Goal: Communication & Community: Answer question/provide support

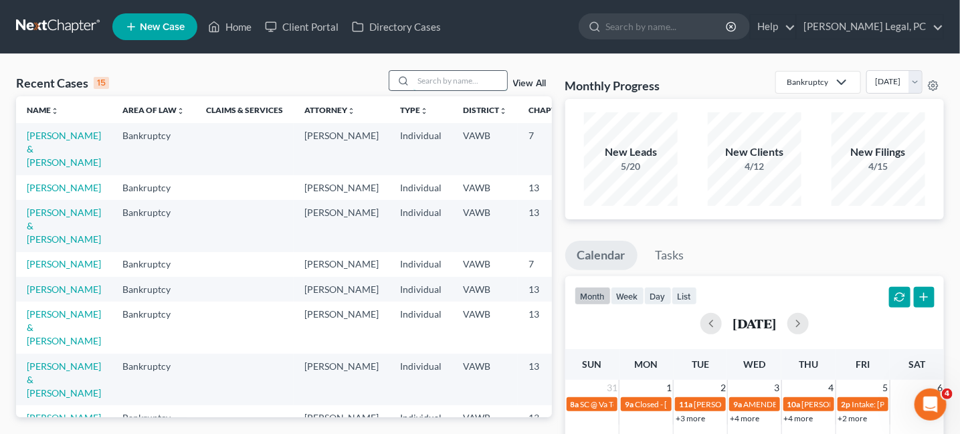
click at [434, 78] on input "search" at bounding box center [460, 80] width 94 height 19
type input "cayton"
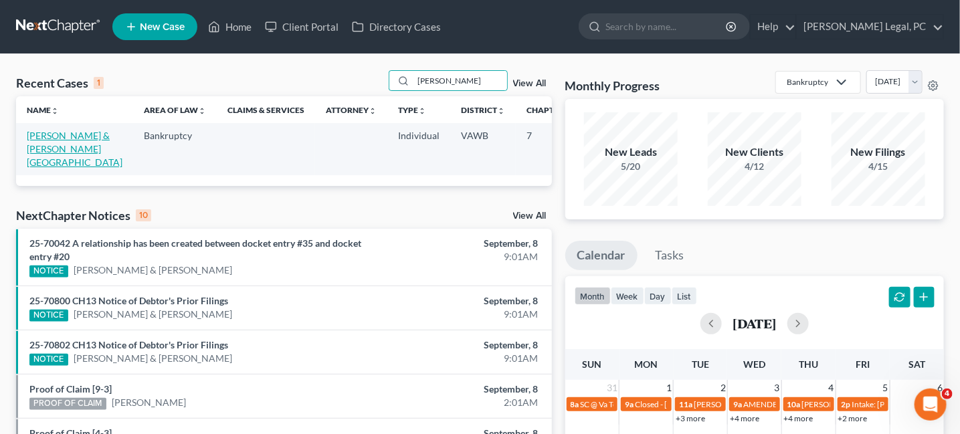
click at [41, 136] on link "[PERSON_NAME] & [PERSON_NAME][GEOGRAPHIC_DATA]" at bounding box center [75, 149] width 96 height 38
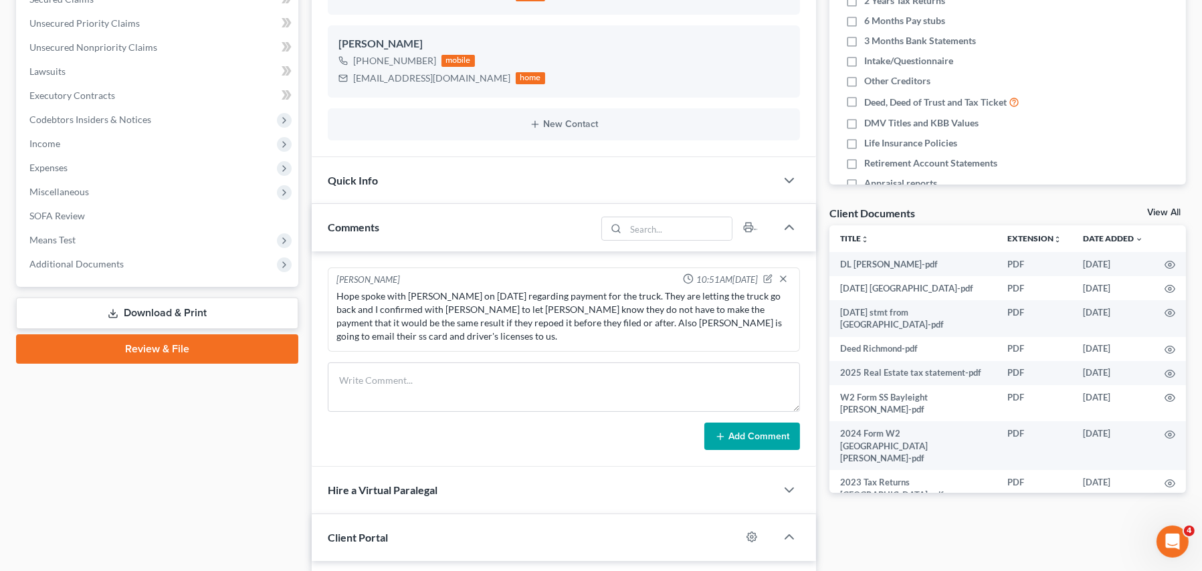
scroll to position [268, 0]
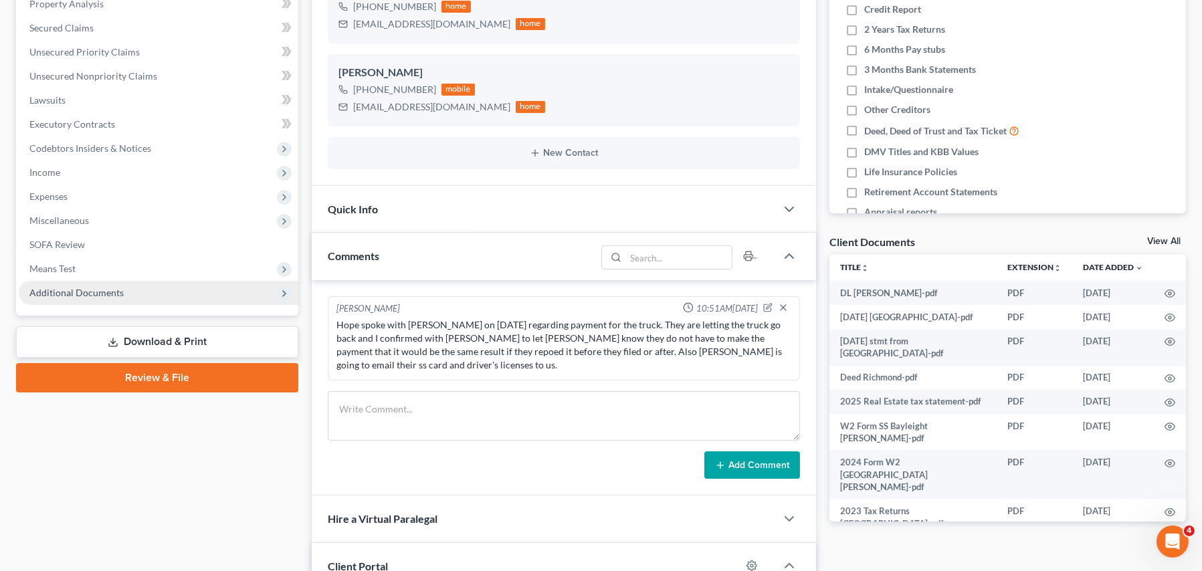
click at [68, 292] on span "Additional Documents" at bounding box center [76, 292] width 94 height 11
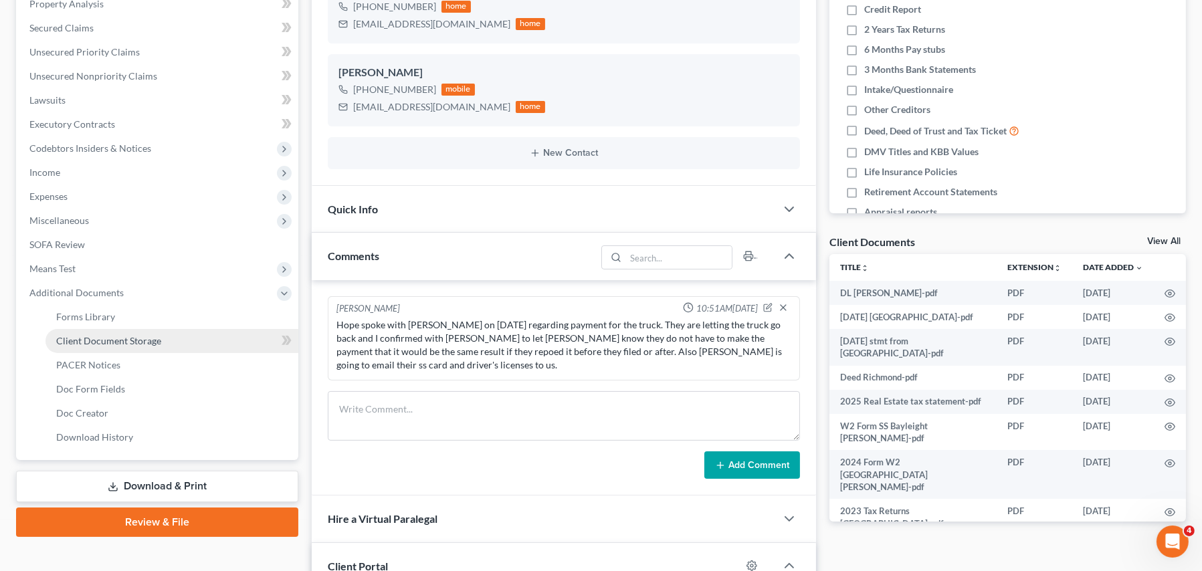
click at [74, 337] on span "Client Document Storage" at bounding box center [108, 340] width 105 height 11
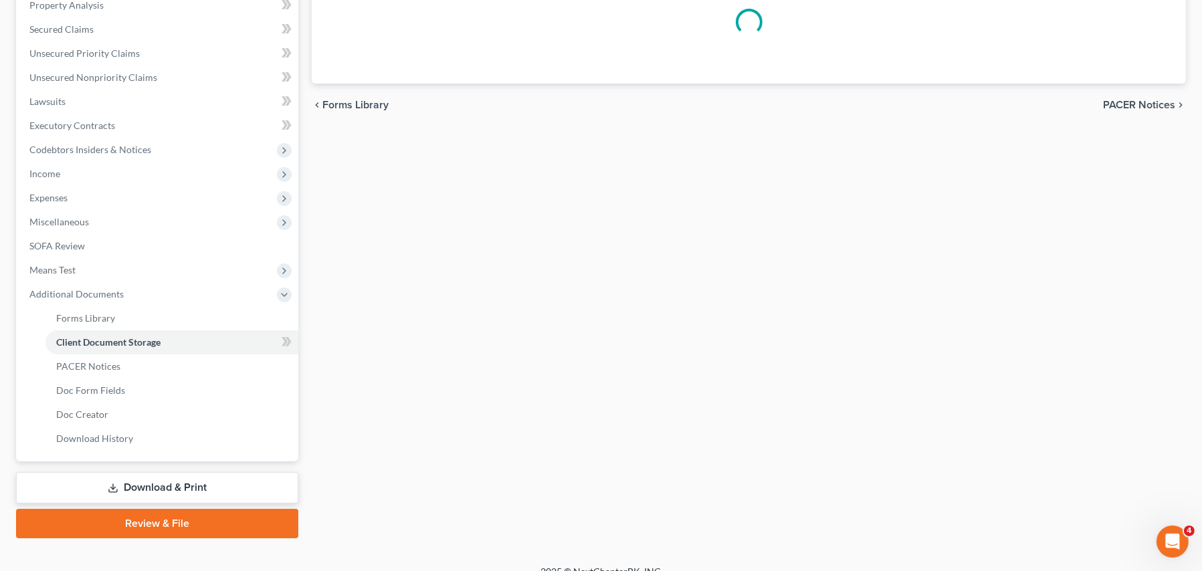
scroll to position [89, 0]
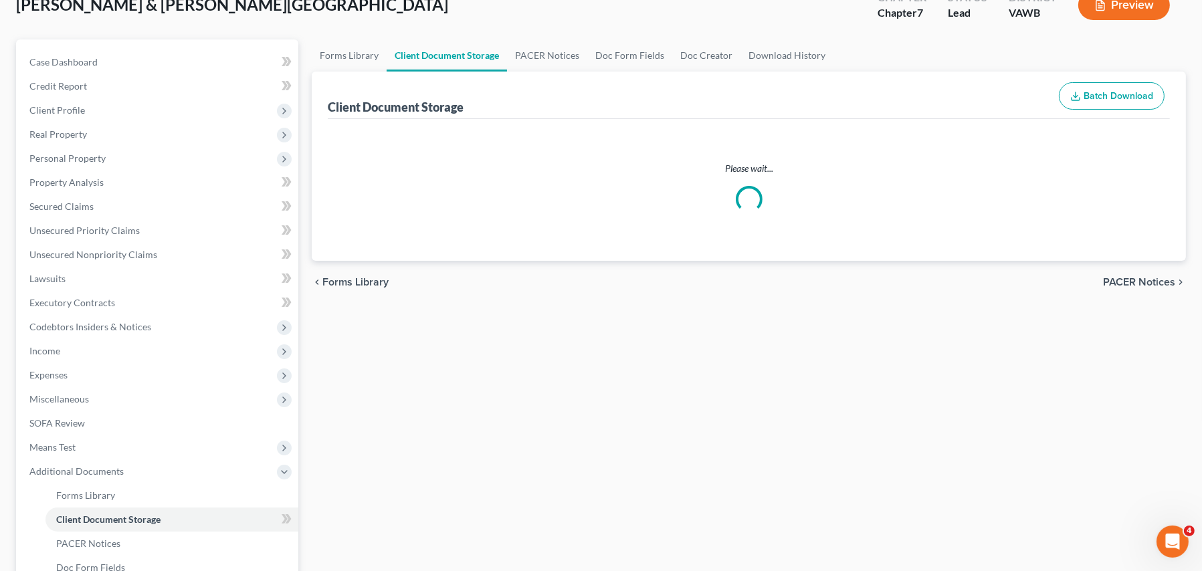
select select "0"
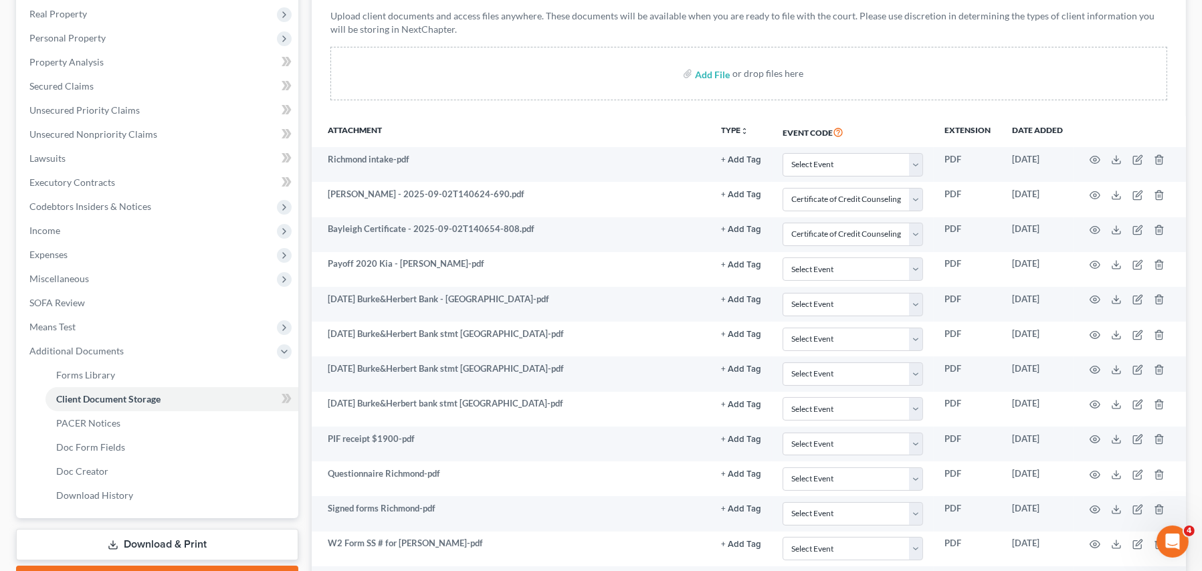
scroll to position [0, 0]
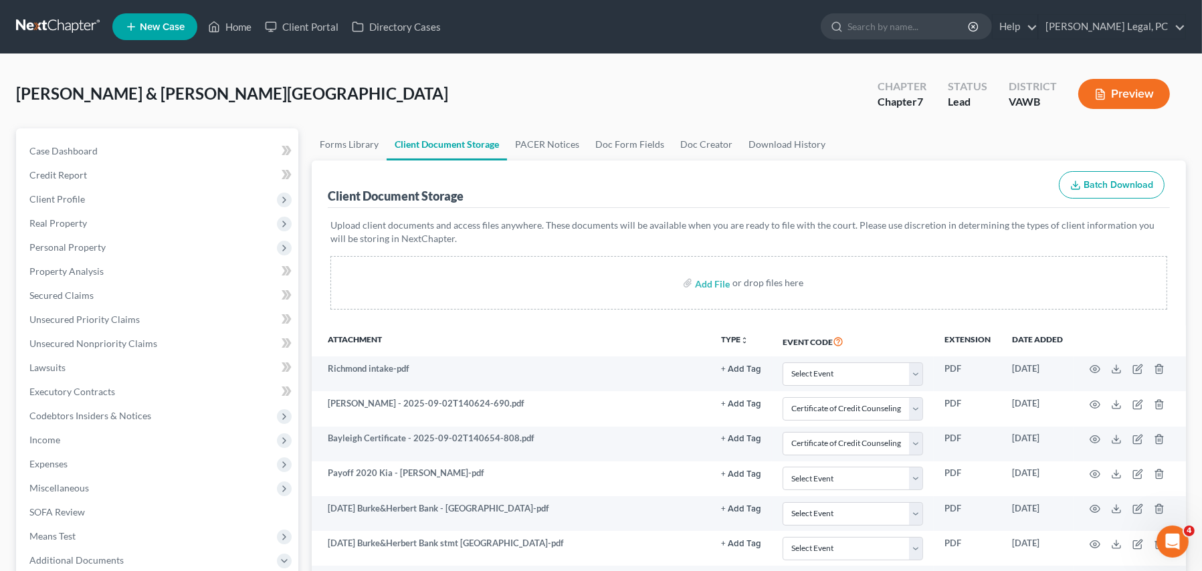
select select "0"
click at [95, 153] on span "Case Dashboard" at bounding box center [63, 150] width 68 height 11
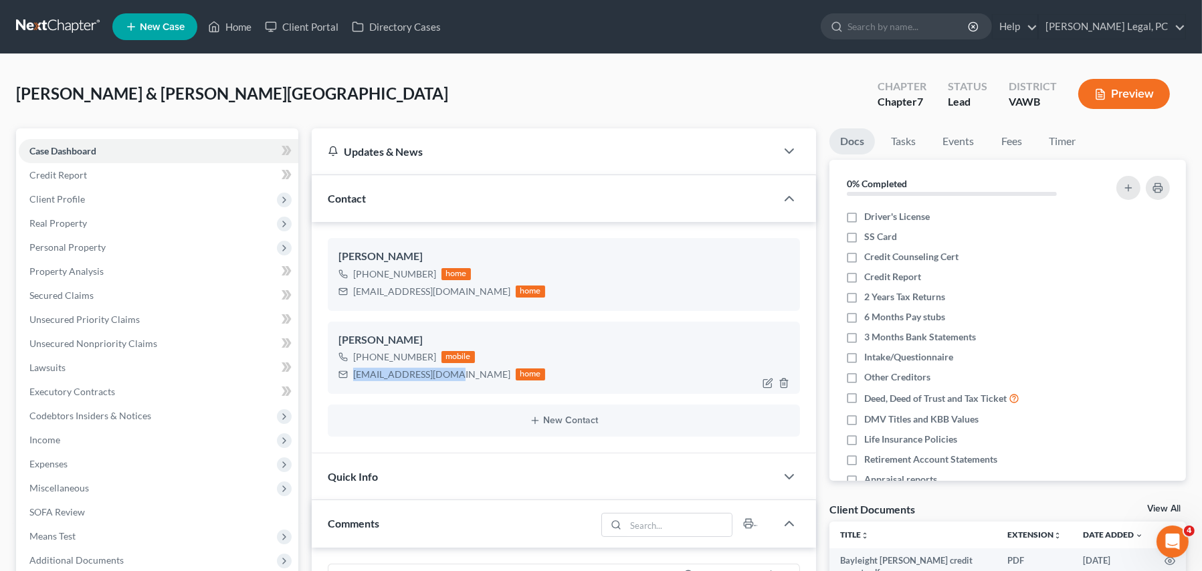
drag, startPoint x: 350, startPoint y: 373, endPoint x: 441, endPoint y: 379, distance: 90.5
click at [441, 379] on div "baileycay@icloud.com home" at bounding box center [441, 374] width 207 height 17
copy div "baileycay@icloud.com"
click at [399, 387] on div "Bailey Cayton +1 (540) 818-2733 mobile baileycay@icloud.com home" at bounding box center [564, 358] width 472 height 72
drag, startPoint x: 352, startPoint y: 376, endPoint x: 445, endPoint y: 373, distance: 93.0
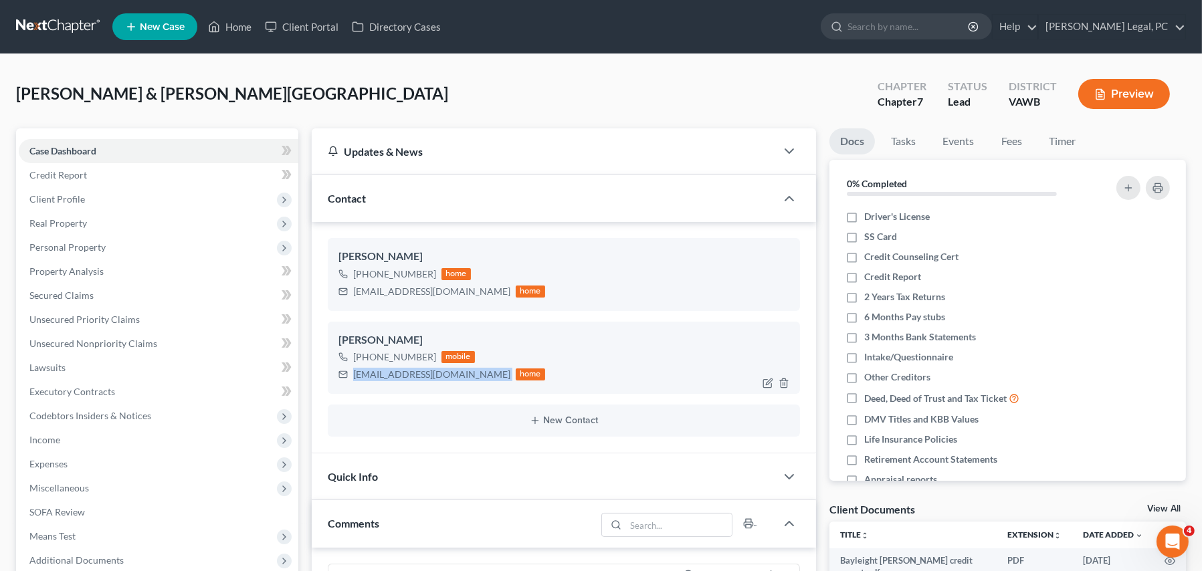
click at [445, 373] on div "baileycay@icloud.com home" at bounding box center [441, 374] width 207 height 17
click at [370, 377] on div "baileycay@icloud.com" at bounding box center [431, 374] width 157 height 13
click at [376, 376] on div "baileycay@icloud.com" at bounding box center [431, 374] width 157 height 13
click at [765, 384] on icon "button" at bounding box center [767, 383] width 11 height 11
select select "0"
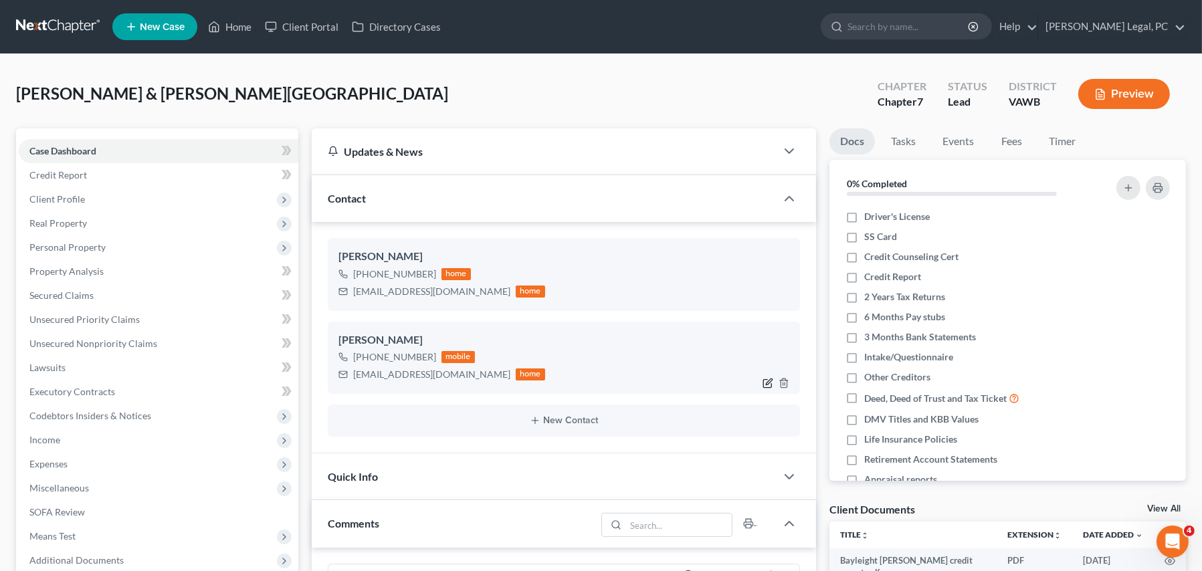
select select "2"
select select "0"
select select "2"
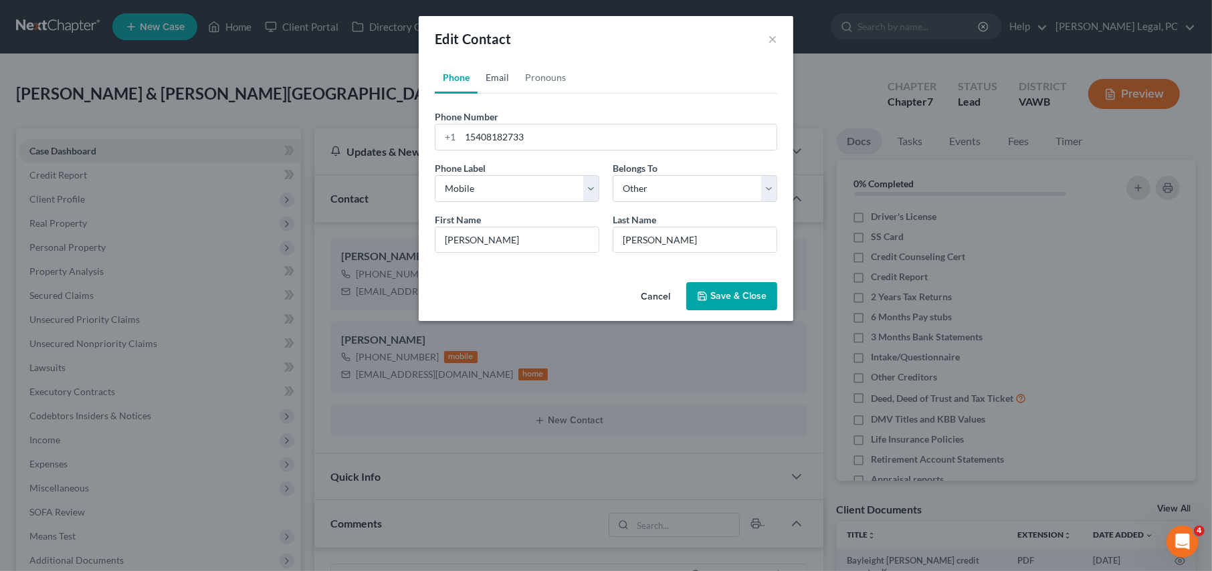
click at [511, 78] on link "Email" at bounding box center [497, 78] width 39 height 32
drag, startPoint x: 488, startPoint y: 134, endPoint x: 502, endPoint y: 130, distance: 14.0
click at [490, 133] on input "baileycay@icloud.com" at bounding box center [618, 136] width 316 height 25
drag, startPoint x: 490, startPoint y: 134, endPoint x: 498, endPoint y: 138, distance: 9.6
click at [476, 132] on input "baileyleighcay@icloud.com" at bounding box center [618, 136] width 316 height 25
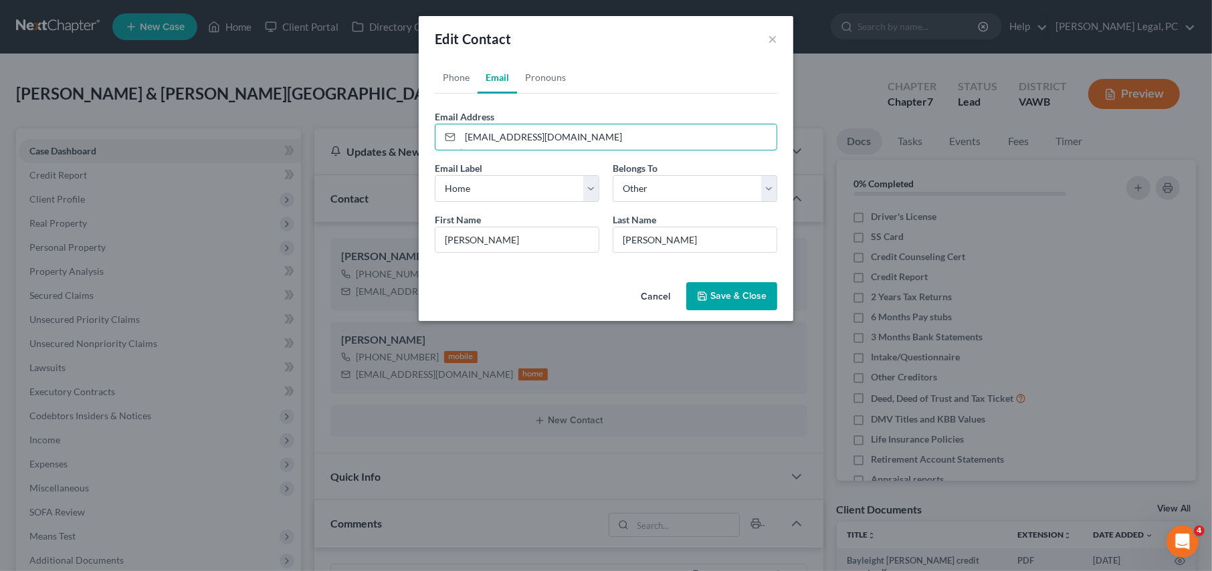
type input "[EMAIL_ADDRESS][DOMAIN_NAME]"
click at [699, 294] on icon "button" at bounding box center [702, 296] width 11 height 11
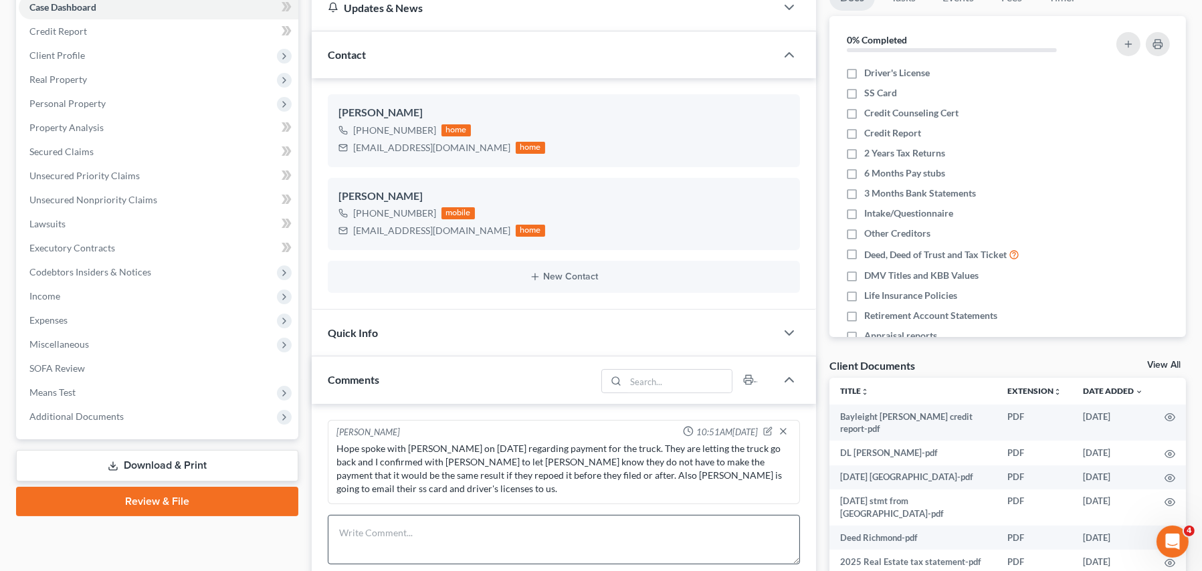
scroll to position [268, 0]
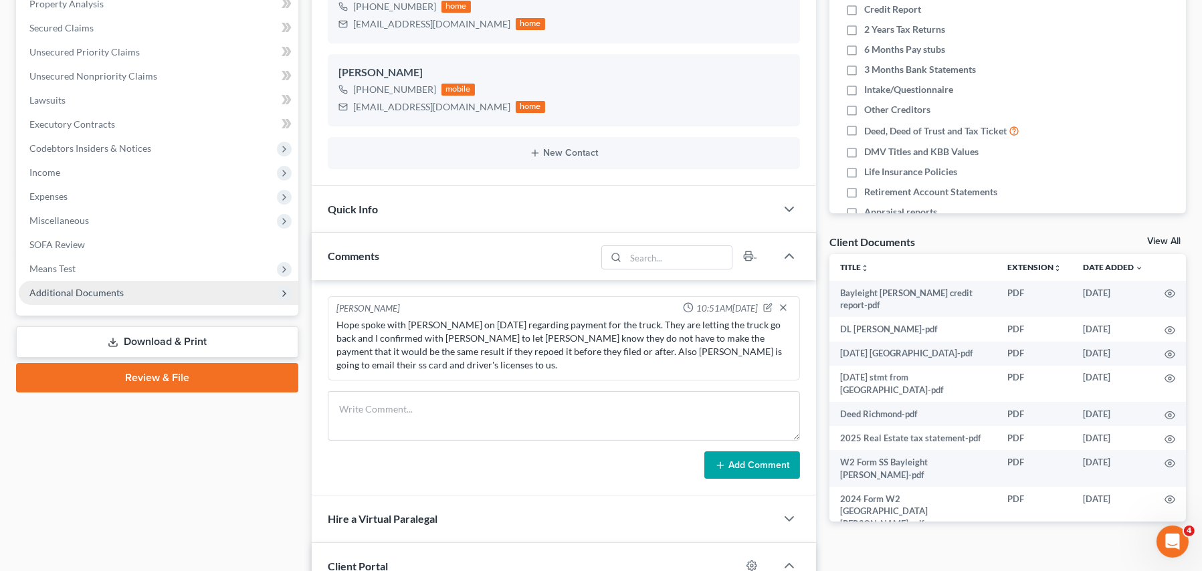
click at [100, 293] on span "Additional Documents" at bounding box center [76, 292] width 94 height 11
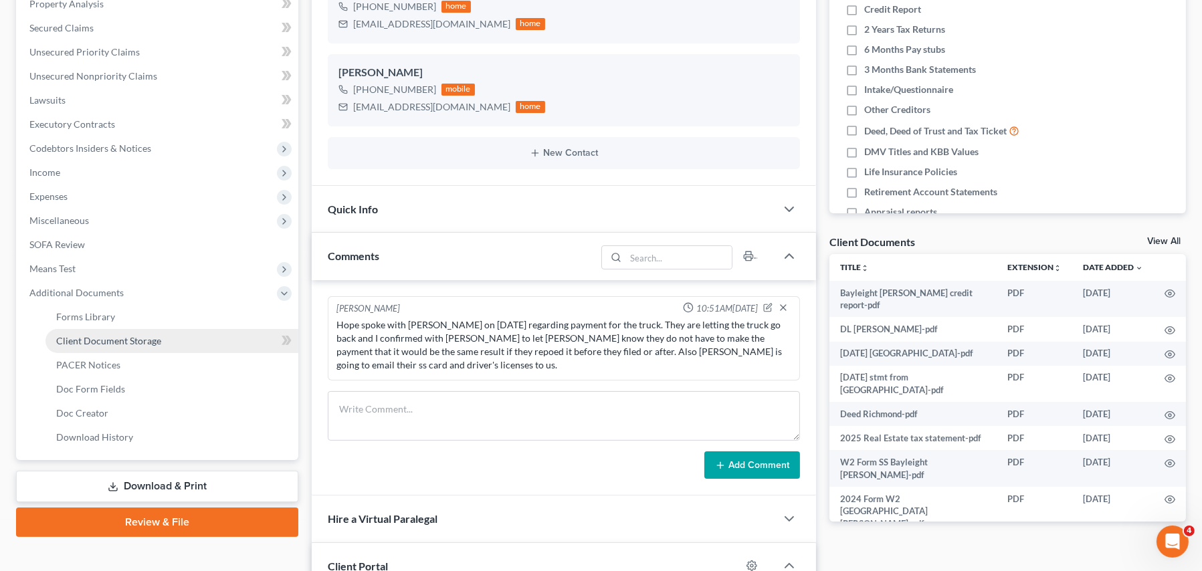
click at [108, 340] on span "Client Document Storage" at bounding box center [108, 340] width 105 height 11
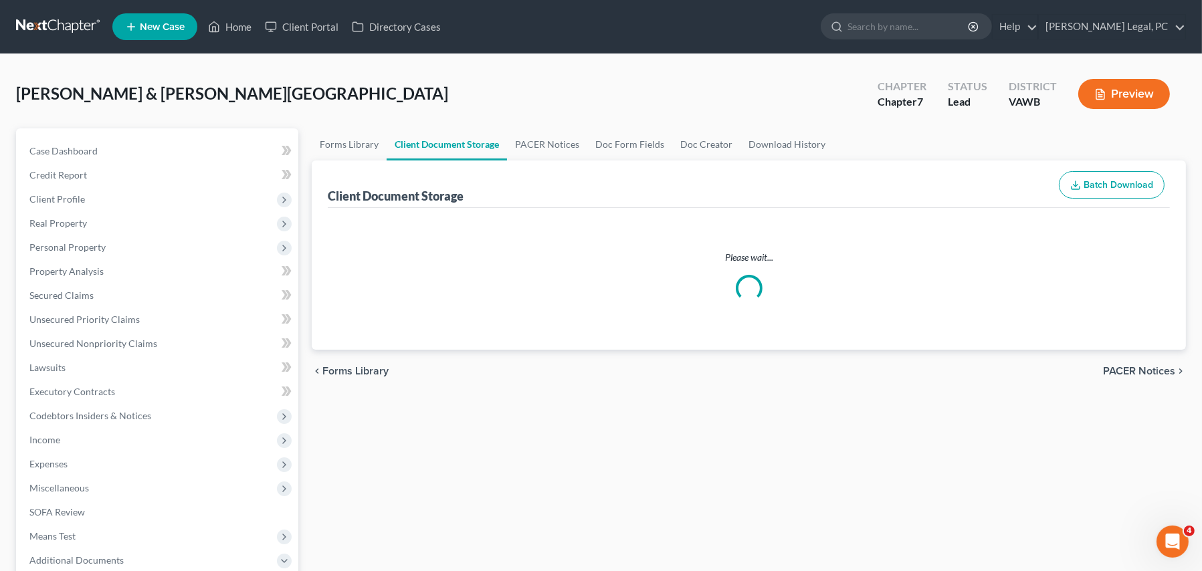
select select "0"
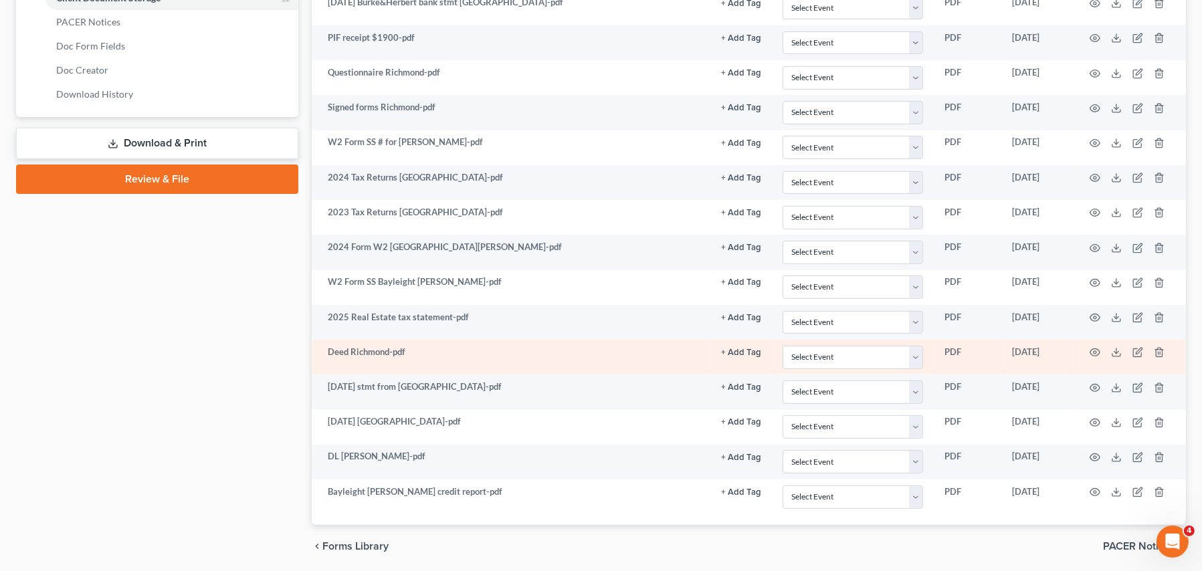
scroll to position [656, 0]
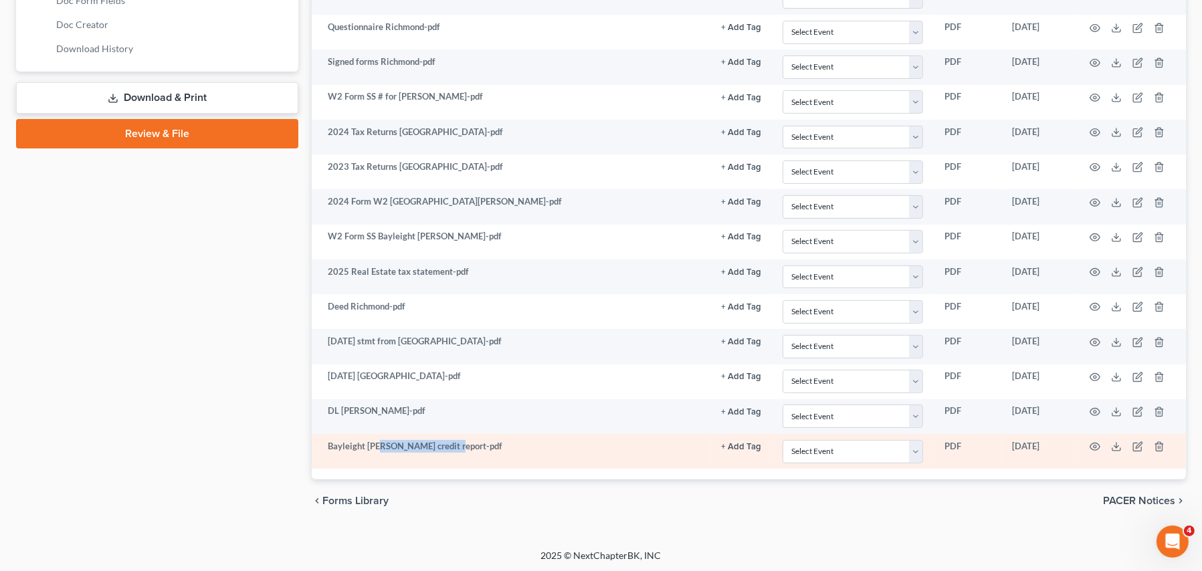
drag, startPoint x: 380, startPoint y: 441, endPoint x: 454, endPoint y: 453, distance: 75.2
click at [454, 433] on td "Bayleight [PERSON_NAME] credit report-pdf" at bounding box center [511, 451] width 399 height 35
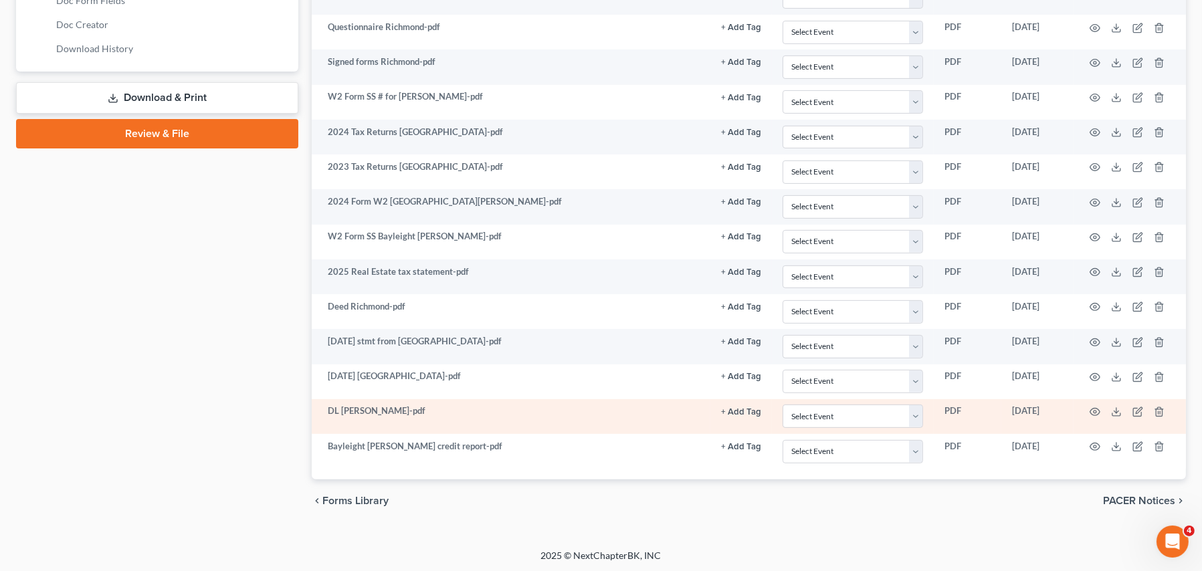
click at [557, 429] on td "DL [PERSON_NAME]-pdf" at bounding box center [511, 416] width 399 height 35
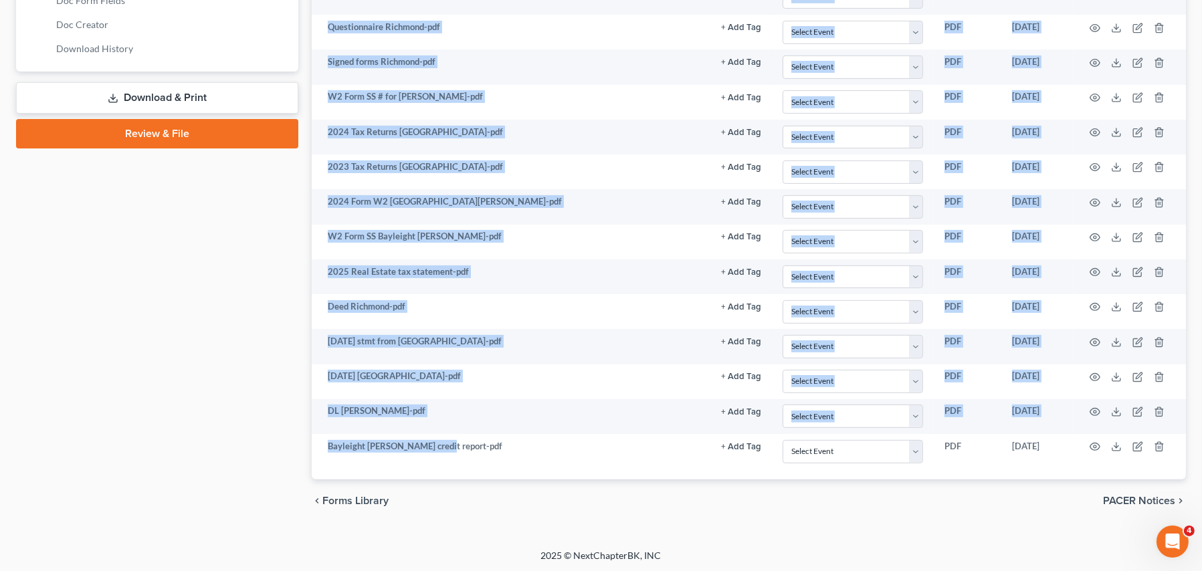
drag, startPoint x: 443, startPoint y: 446, endPoint x: 2221, endPoint y: 219, distance: 1792.2
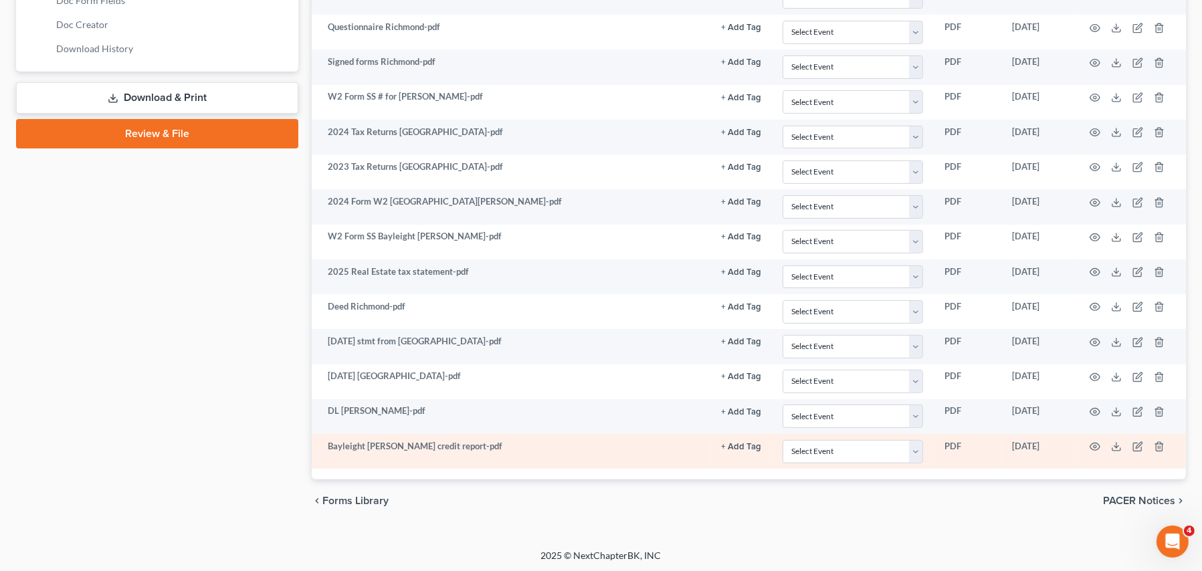
click at [387, 433] on td "Bayleight [PERSON_NAME] credit report-pdf" at bounding box center [511, 451] width 399 height 35
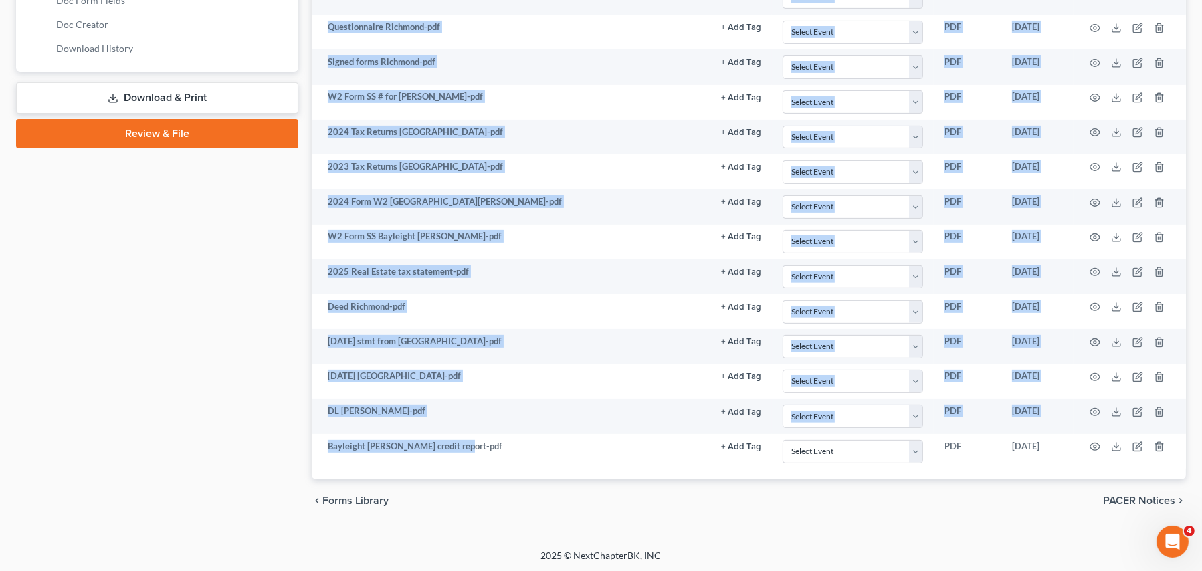
drag, startPoint x: 480, startPoint y: 442, endPoint x: 289, endPoint y: 434, distance: 190.8
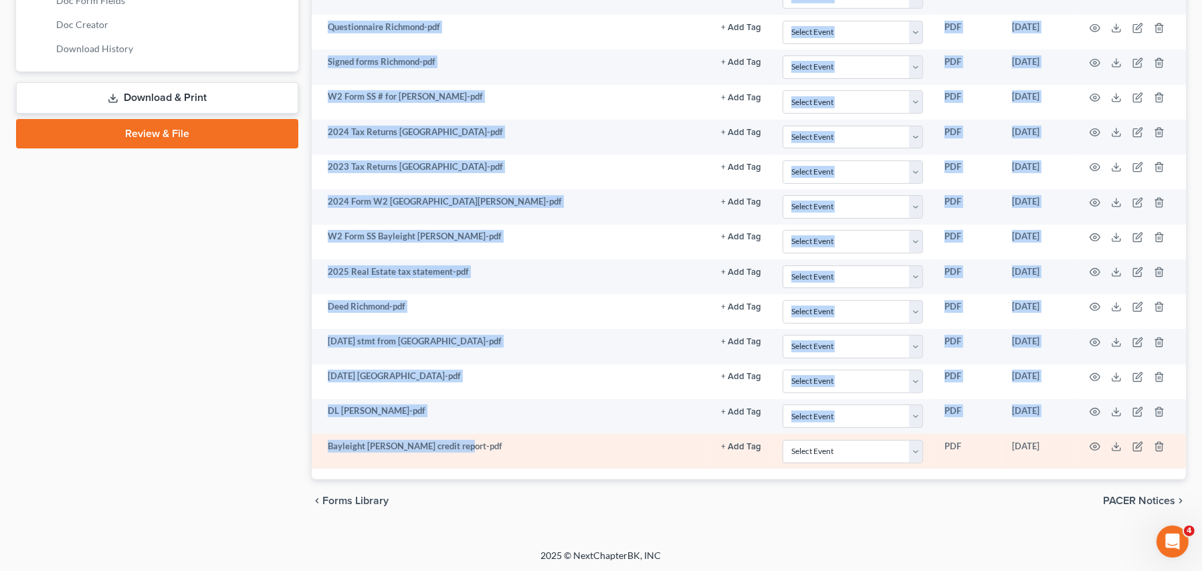
click at [369, 433] on td "Bayleight [PERSON_NAME] credit report-pdf" at bounding box center [511, 451] width 399 height 35
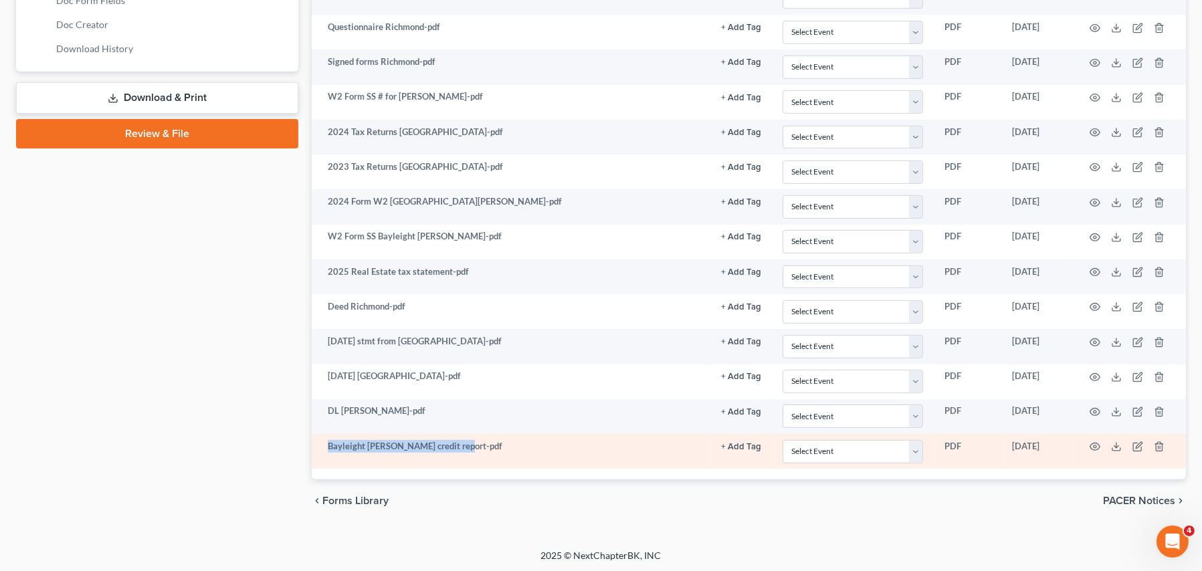
drag, startPoint x: 465, startPoint y: 449, endPoint x: 332, endPoint y: 453, distance: 132.5
click at [330, 433] on td "Bayleight [PERSON_NAME] credit report-pdf" at bounding box center [511, 451] width 399 height 35
copy td "Bayleight [PERSON_NAME] credit report-pdf"
click at [959, 433] on icon "button" at bounding box center [1095, 446] width 11 height 11
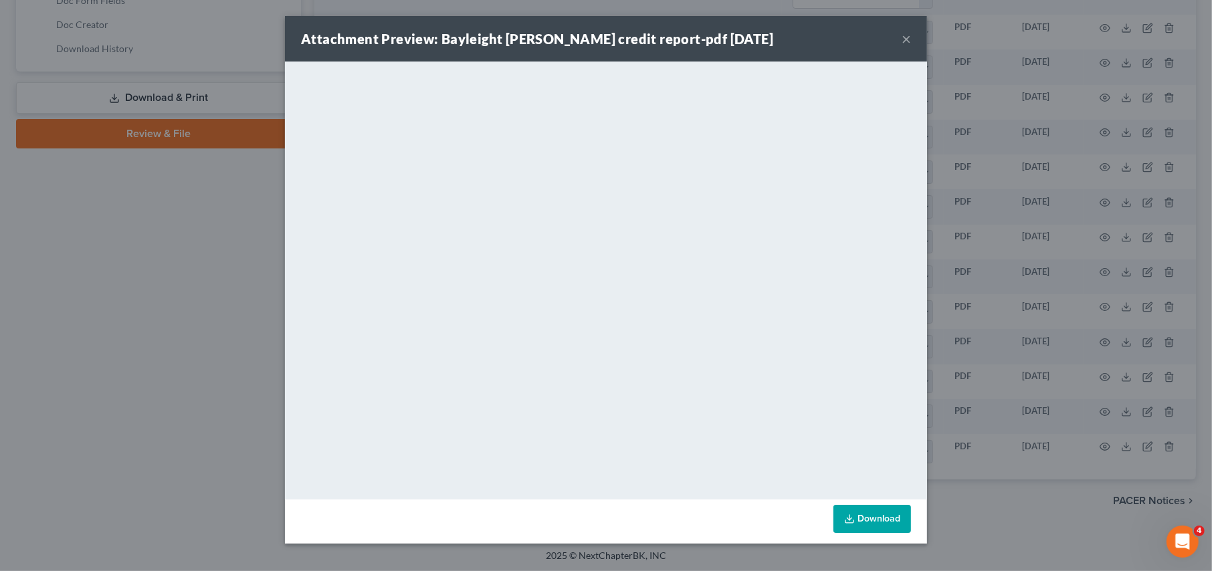
click at [895, 27] on div "Attachment Preview: Bayleight Cayton credit report-pdf 09/08/2025 ×" at bounding box center [606, 38] width 642 height 45
click at [900, 41] on div "Attachment Preview: Bayleight Cayton credit report-pdf 09/08/2025 ×" at bounding box center [606, 38] width 642 height 45
click at [906, 37] on button "×" at bounding box center [906, 39] width 9 height 16
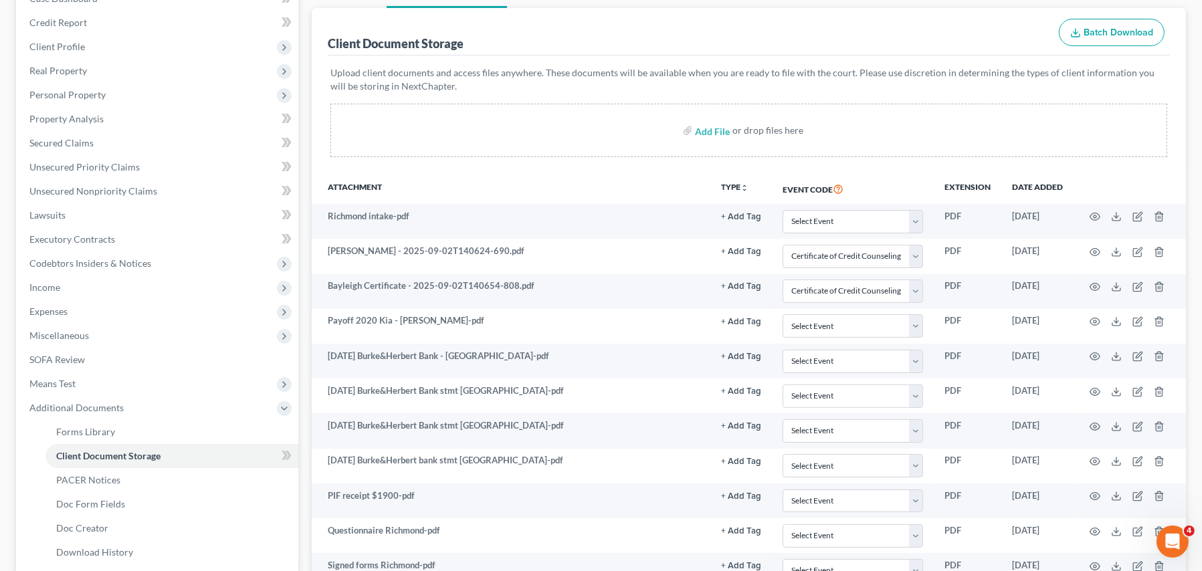
scroll to position [121, 0]
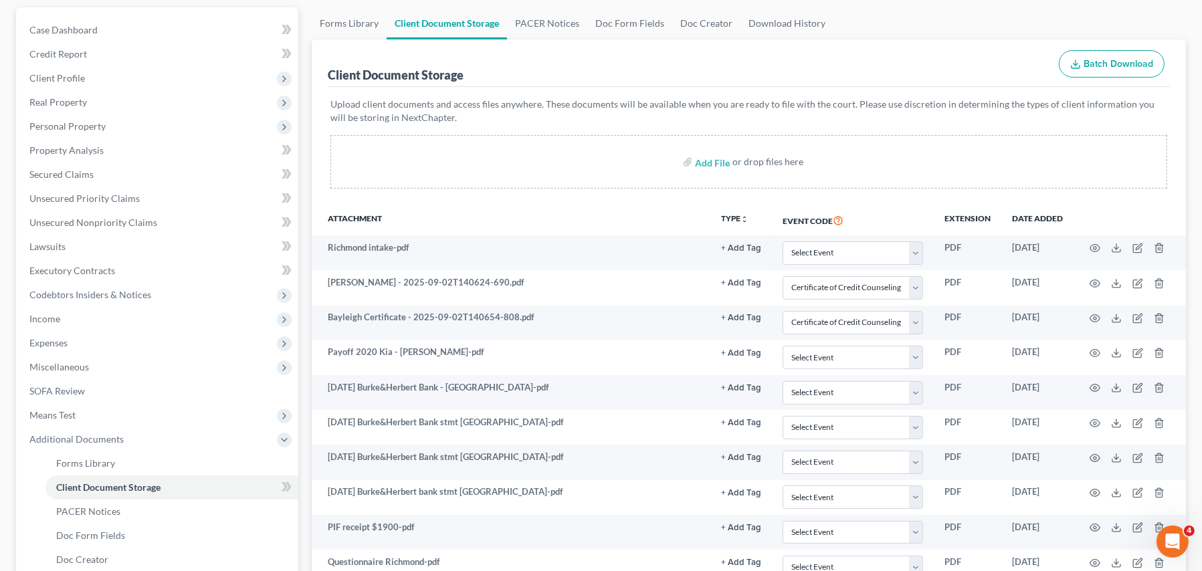
select select "0"
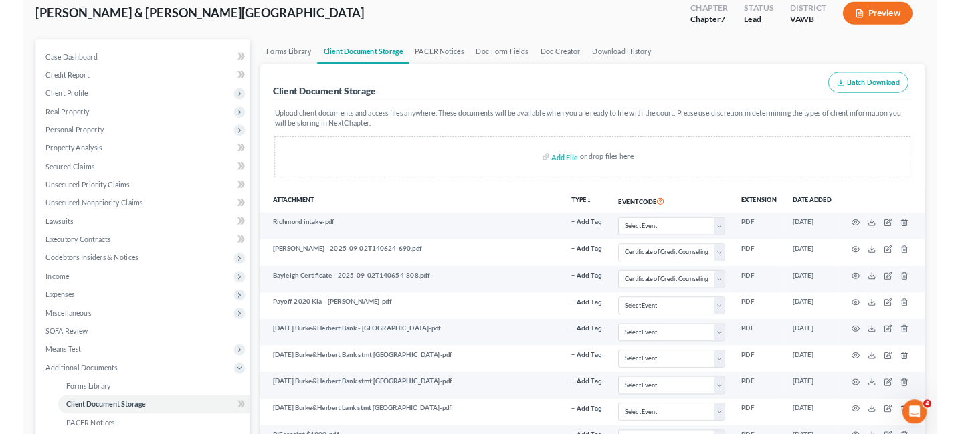
scroll to position [0, 0]
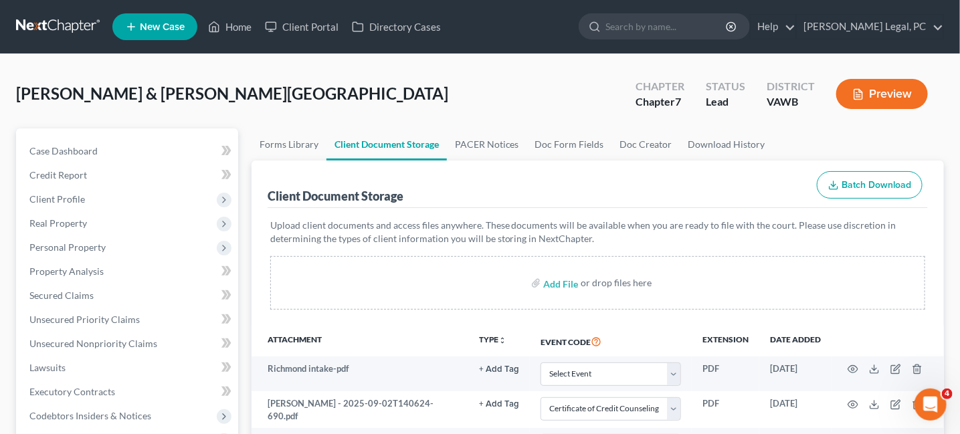
click at [76, 32] on link at bounding box center [59, 27] width 86 height 24
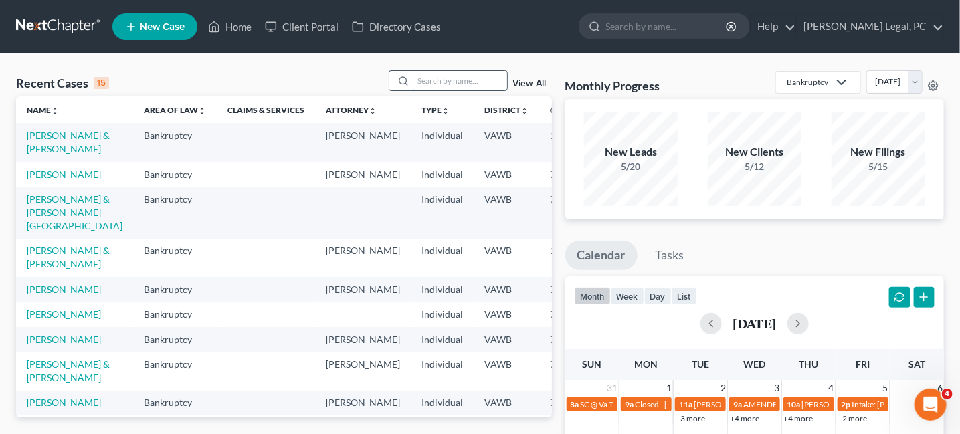
click at [439, 79] on input "search" at bounding box center [460, 80] width 94 height 19
type input "robbins"
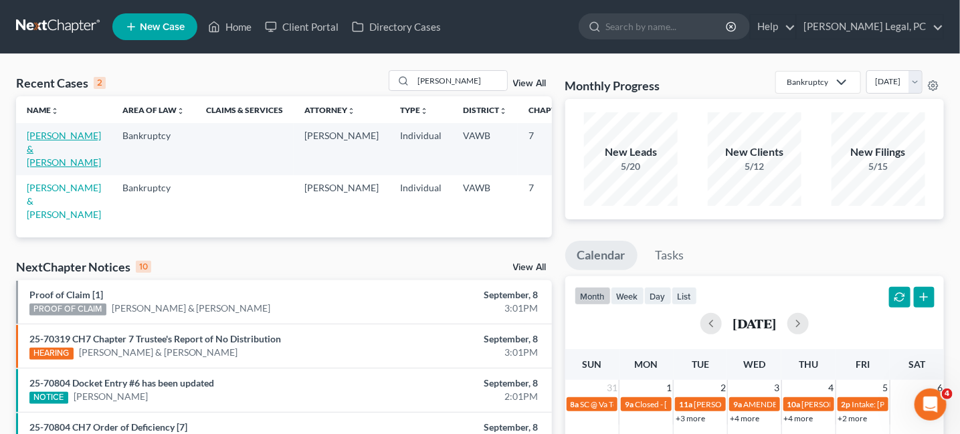
click at [43, 136] on link "[PERSON_NAME] & [PERSON_NAME]" at bounding box center [64, 149] width 74 height 38
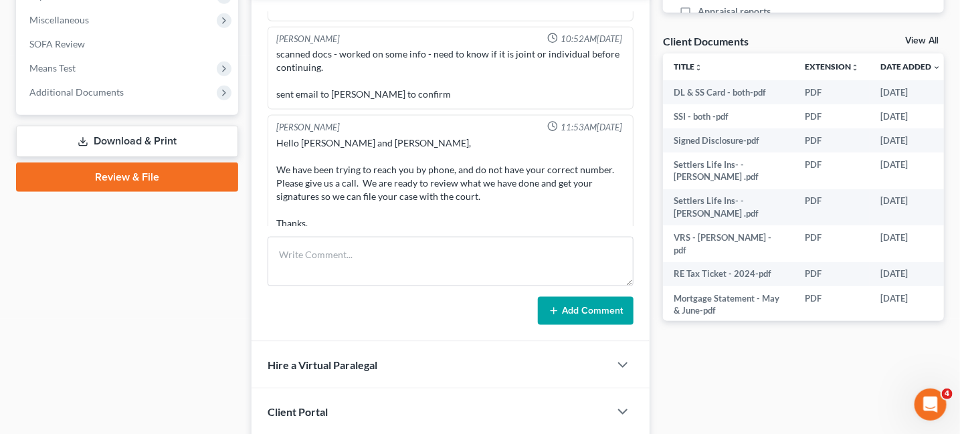
scroll to position [727, 0]
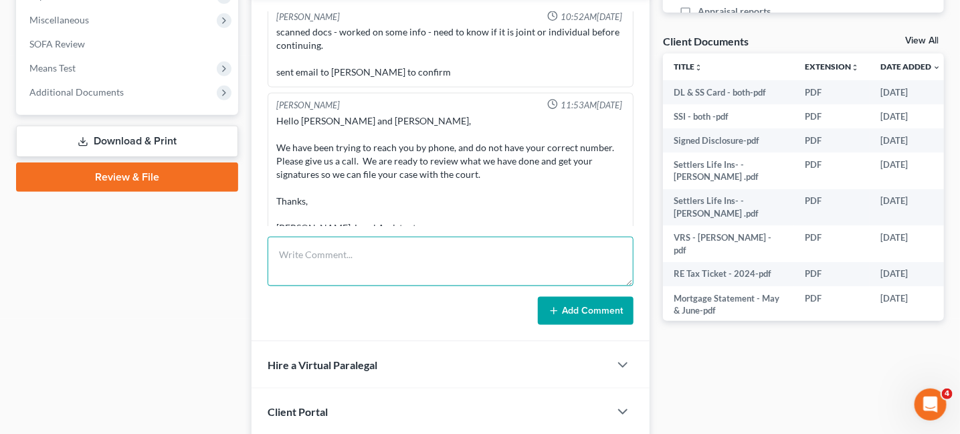
click at [356, 259] on textarea at bounding box center [451, 261] width 367 height 49
type textarea "Talked to Cecil Robbins scheduled him for 9-16-25 at 11 to sign in the Abingdon…"
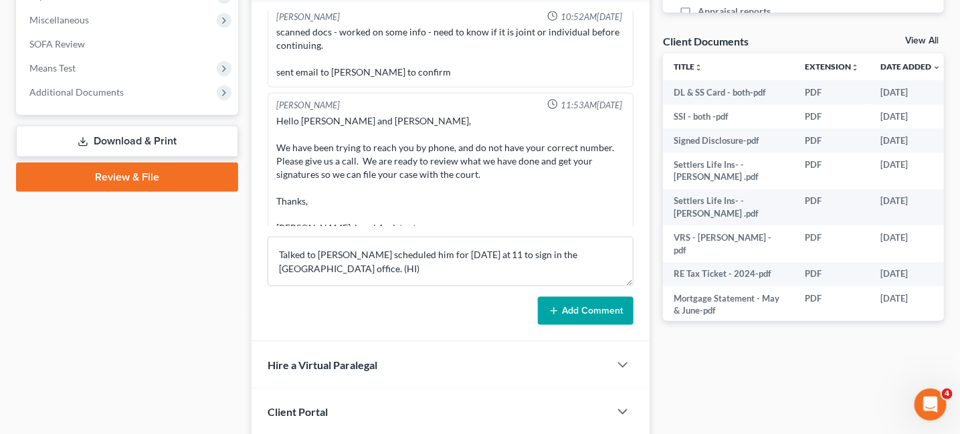
click at [598, 299] on button "Add Comment" at bounding box center [586, 311] width 96 height 28
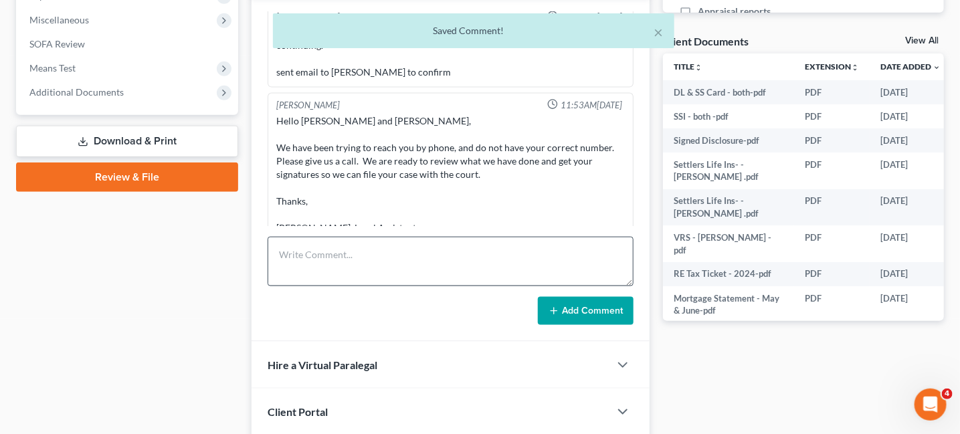
scroll to position [790, 0]
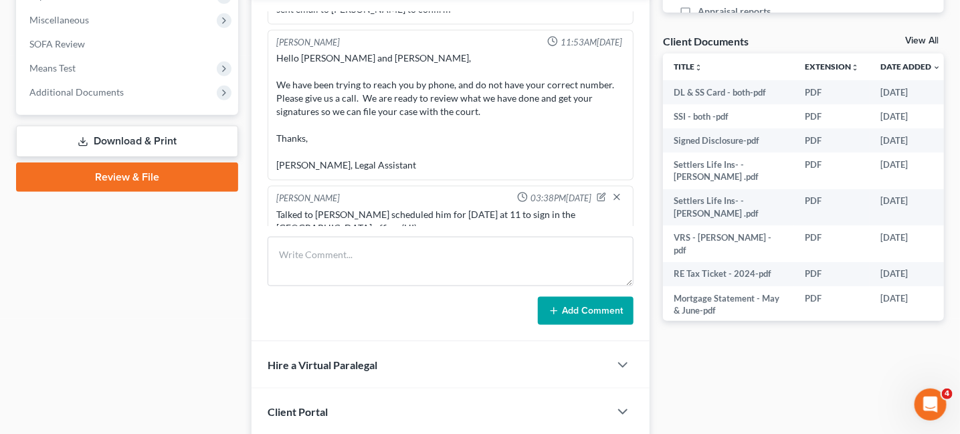
drag, startPoint x: 329, startPoint y: 231, endPoint x: 339, endPoint y: 209, distance: 24.2
click at [329, 231] on div "Rachel Dalton 02:14PM, 05/06/2025 Bob's Client, sent link Rachel Dalton 02:16PM…" at bounding box center [450, 169] width 399 height 346
click at [341, 211] on div "Talked to Cecil Robbins scheduled him for 9-16-25 at 11 to sign in the Abingdon…" at bounding box center [450, 221] width 349 height 27
click at [333, 208] on div "Talked to Cecil Robbins scheduled him for 9-16-25 at 11 to sign in the Abingdon…" at bounding box center [450, 221] width 349 height 27
click at [329, 208] on div "Talked to Cecil Robbins scheduled him for 9-16-25 at 11 to sign in the Abingdon…" at bounding box center [450, 221] width 349 height 27
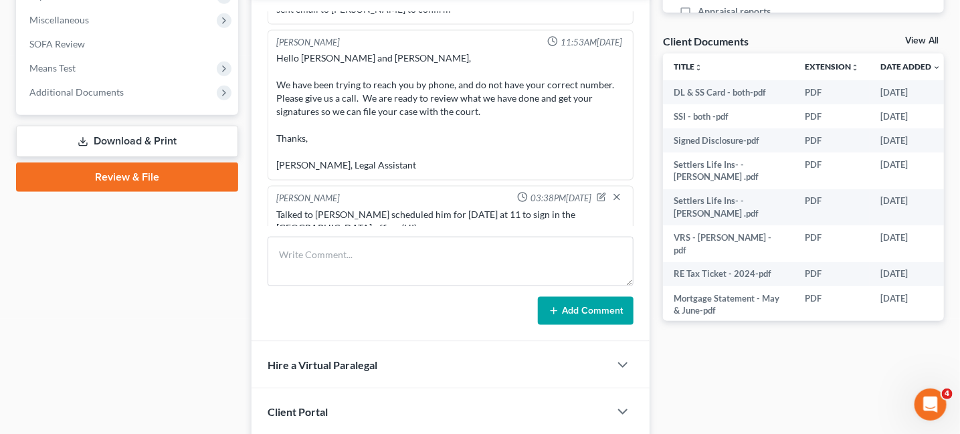
click at [302, 211] on div "Talked to Cecil Robbins scheduled him for 9-16-25 at 11 to sign in the Abingdon…" at bounding box center [450, 221] width 349 height 27
drag, startPoint x: 591, startPoint y: 180, endPoint x: 593, endPoint y: 172, distance: 8.3
click at [593, 186] on div "Hope Ingram 03:38PM, 09/08/2025 Talked to Cecil Robbins scheduled him for 9-16-…" at bounding box center [451, 215] width 367 height 58
click at [300, 213] on div "Talked to Cecil Robbins scheduled him for 9-16-25 at 11 to sign in the Abingdon…" at bounding box center [450, 221] width 349 height 27
click at [597, 193] on icon "button" at bounding box center [601, 197] width 9 height 9
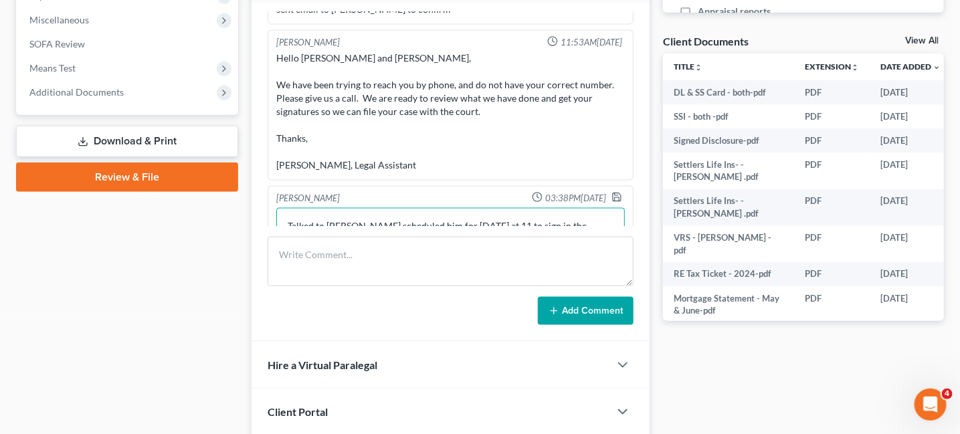
click at [354, 221] on textarea "Talked to Cecil Robbins scheduled him for 9-16-25 at 11 to sign in the Abingdon…" at bounding box center [450, 232] width 349 height 49
click at [435, 216] on textarea "Talked to Cecil Robbins scheduled him for 9-16-25 at 11 to sign in the Abingdon…" at bounding box center [450, 231] width 349 height 49
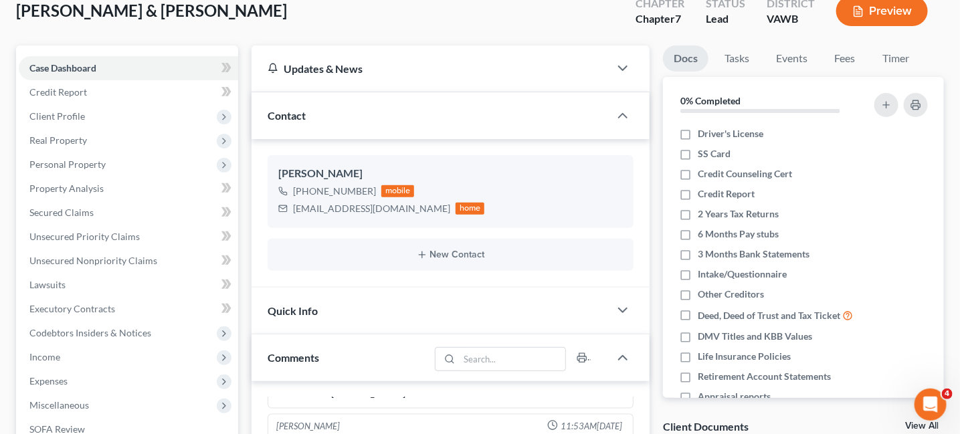
scroll to position [67, 0]
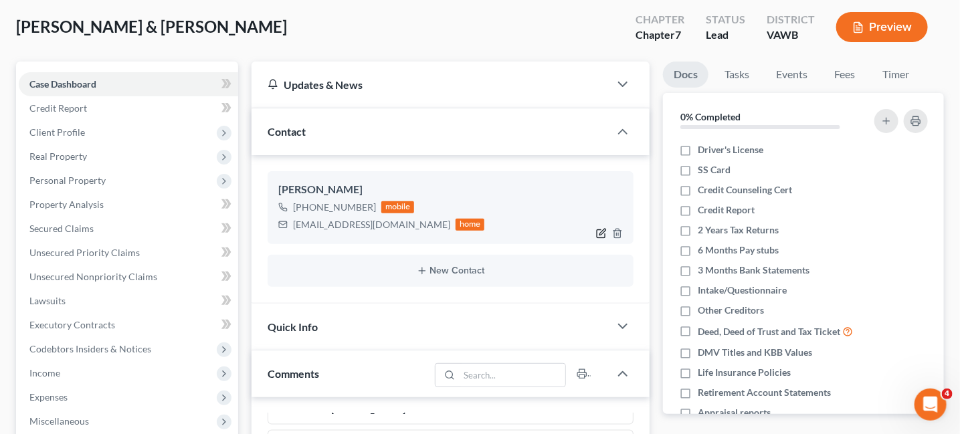
type textarea "Talked to Cecil Robbins scheduled him for 9-16-25 at 11 to sign in the Abingdon…"
click at [599, 235] on icon "button" at bounding box center [601, 233] width 11 height 11
select select "0"
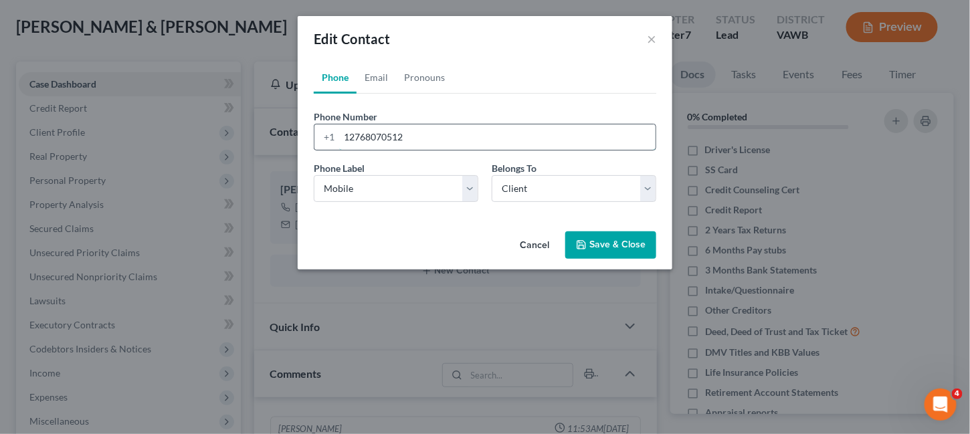
drag, startPoint x: 448, startPoint y: 140, endPoint x: 348, endPoint y: 148, distance: 100.0
click at [348, 148] on input "12768070512" at bounding box center [497, 136] width 316 height 25
type input "12762753852"
click at [603, 245] on button "Save & Close" at bounding box center [610, 245] width 91 height 28
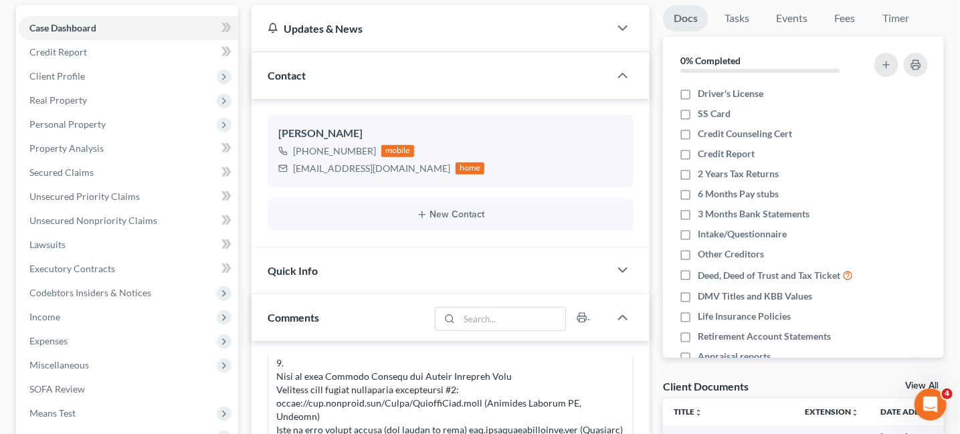
scroll to position [134, 0]
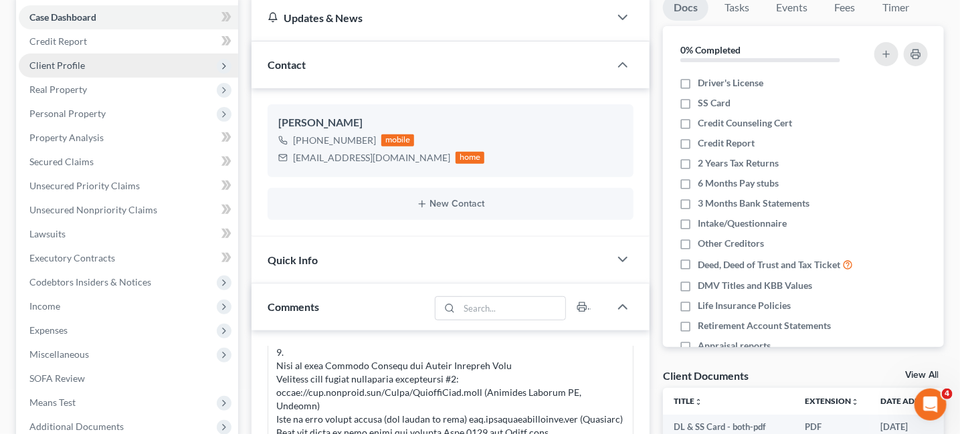
click at [68, 67] on span "Client Profile" at bounding box center [57, 65] width 56 height 11
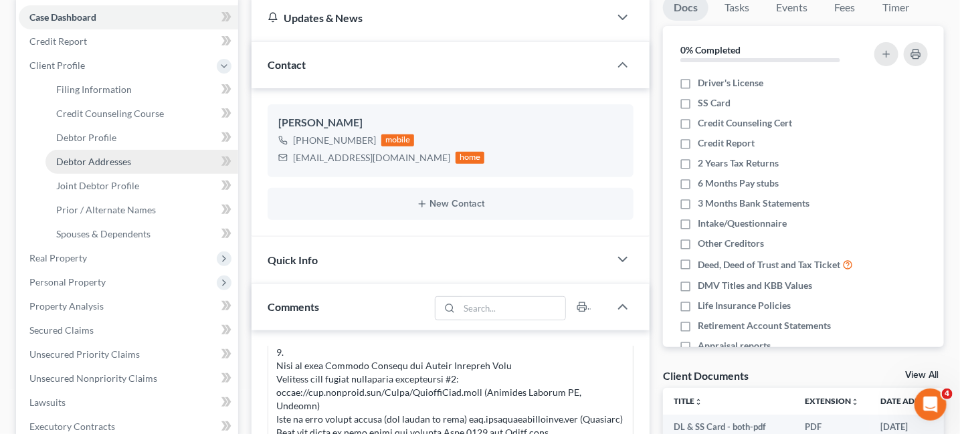
click at [77, 162] on span "Debtor Addresses" at bounding box center [93, 161] width 75 height 11
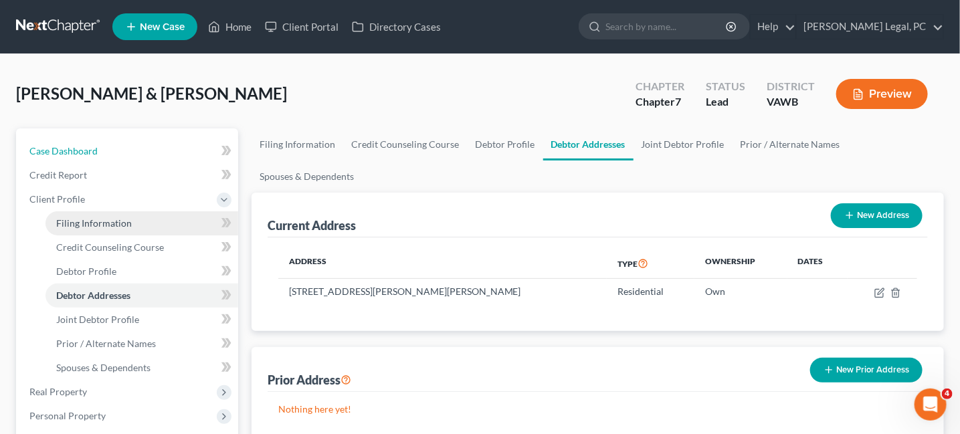
drag, startPoint x: 56, startPoint y: 150, endPoint x: 146, endPoint y: 226, distance: 118.2
click at [56, 150] on span "Case Dashboard" at bounding box center [63, 150] width 68 height 11
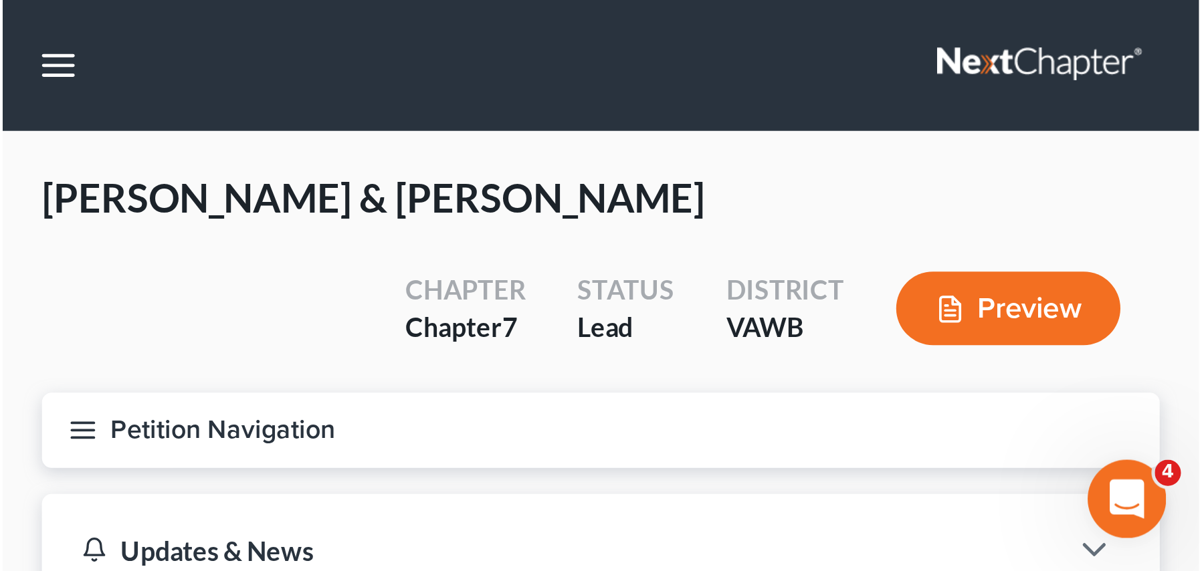
scroll to position [672, 0]
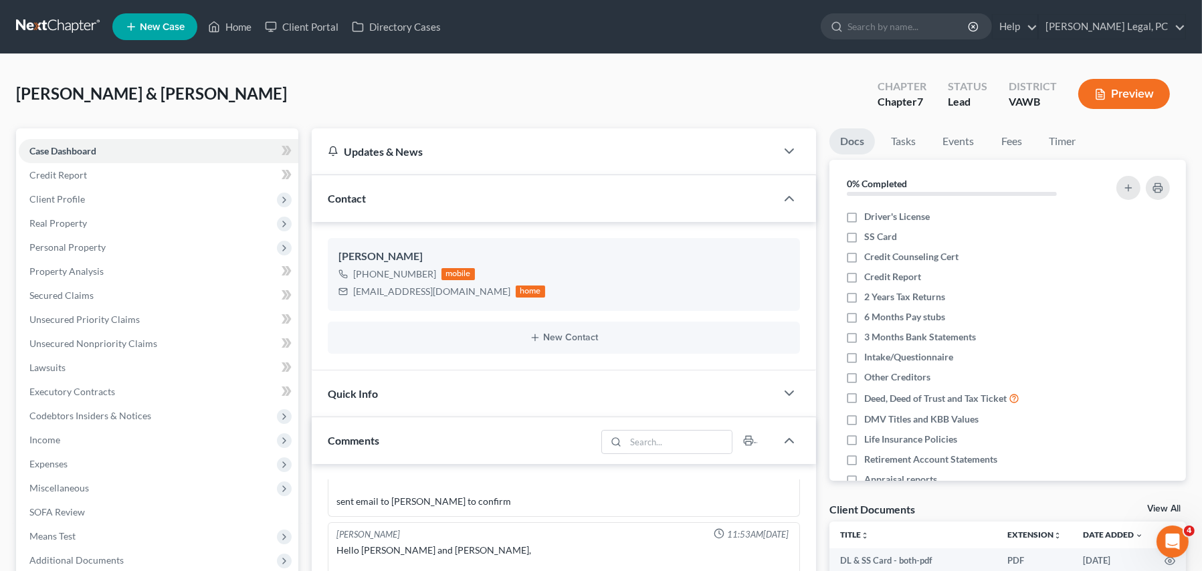
click at [55, 35] on link at bounding box center [59, 27] width 86 height 24
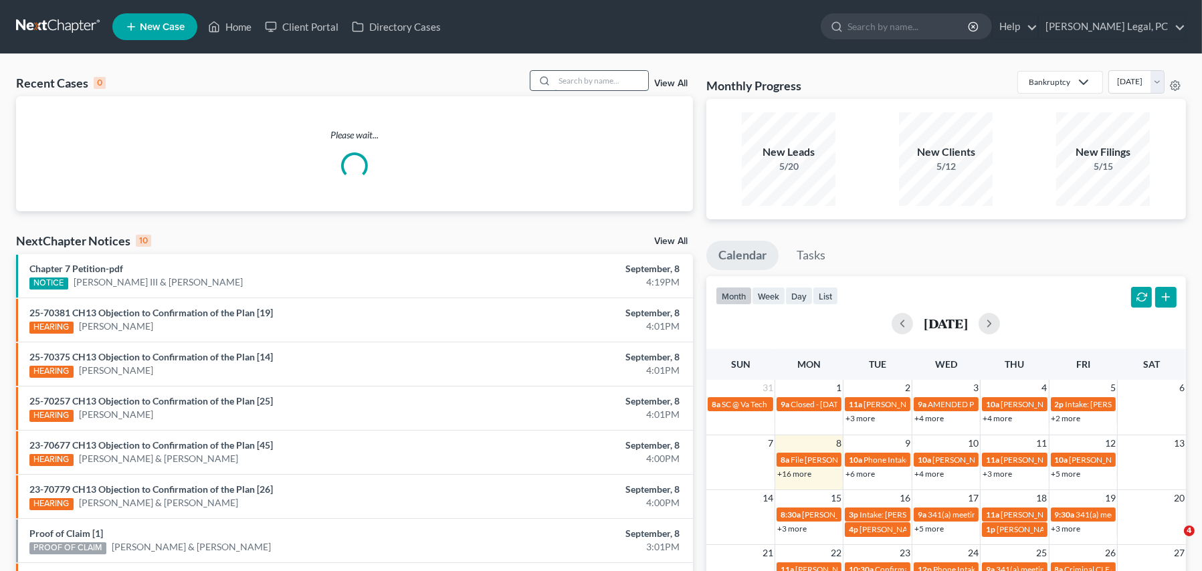
click at [591, 86] on input "search" at bounding box center [601, 80] width 94 height 19
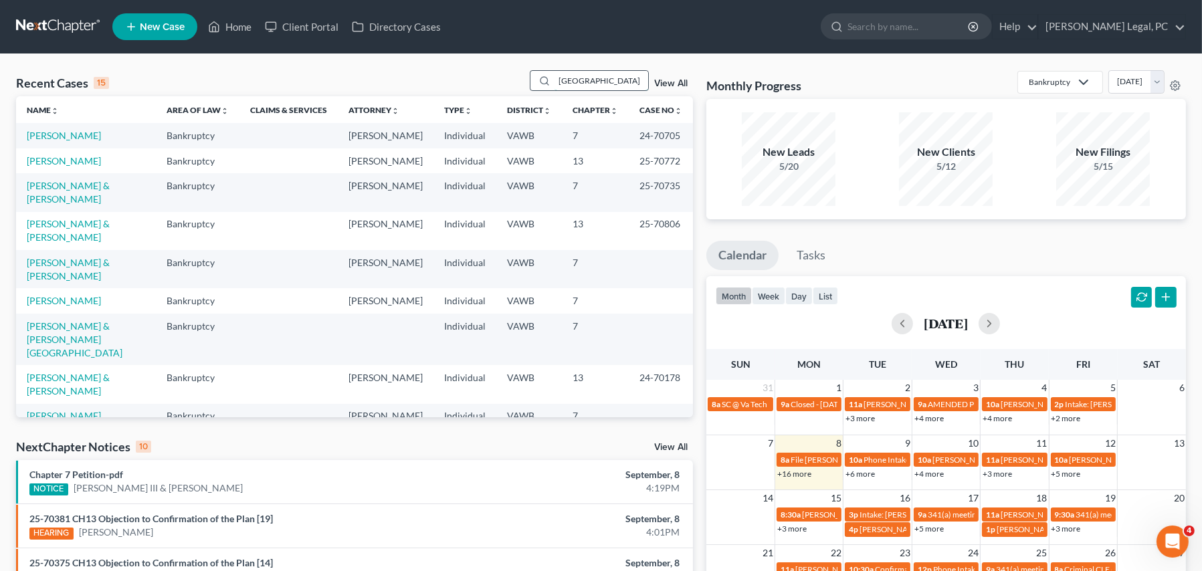
type input "Richmond"
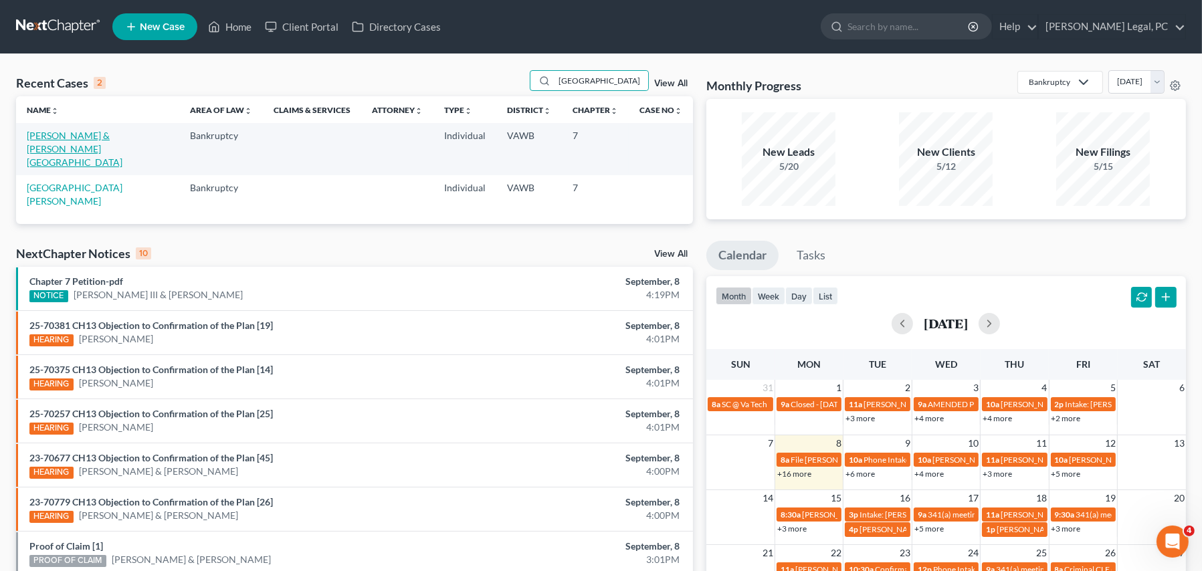
click at [122, 132] on link "[PERSON_NAME] & [PERSON_NAME][GEOGRAPHIC_DATA]" at bounding box center [75, 149] width 96 height 38
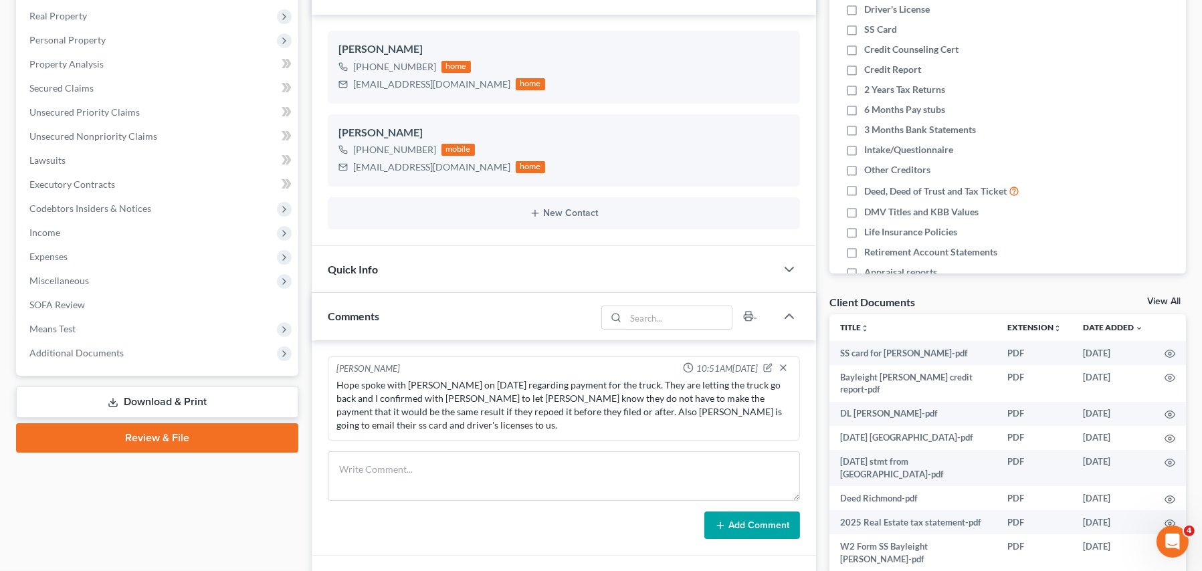
scroll to position [334, 0]
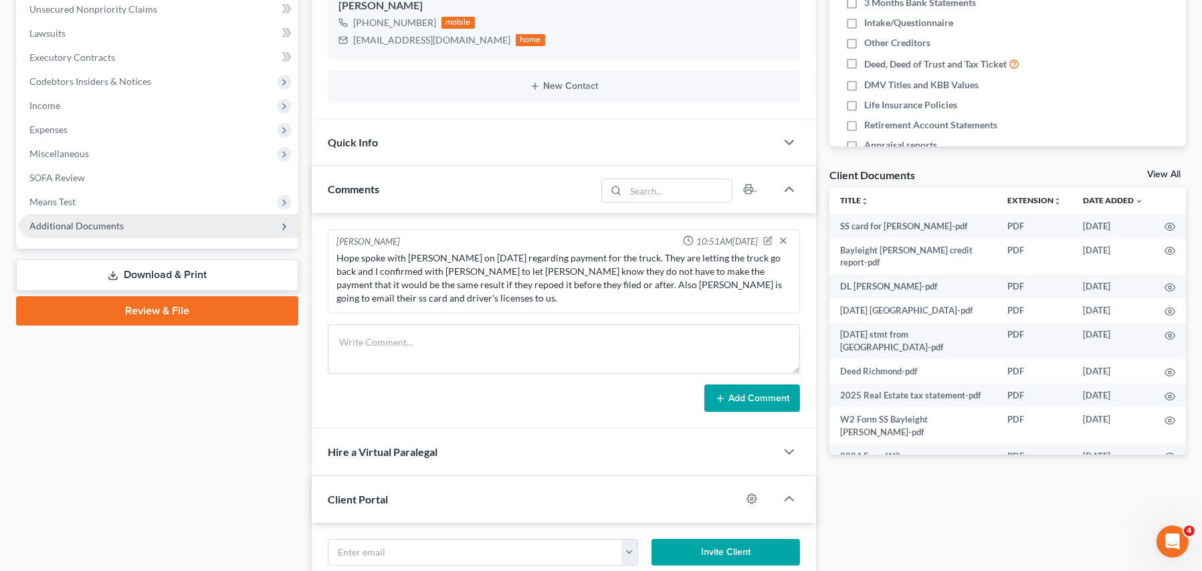
click at [114, 231] on span "Additional Documents" at bounding box center [159, 226] width 280 height 24
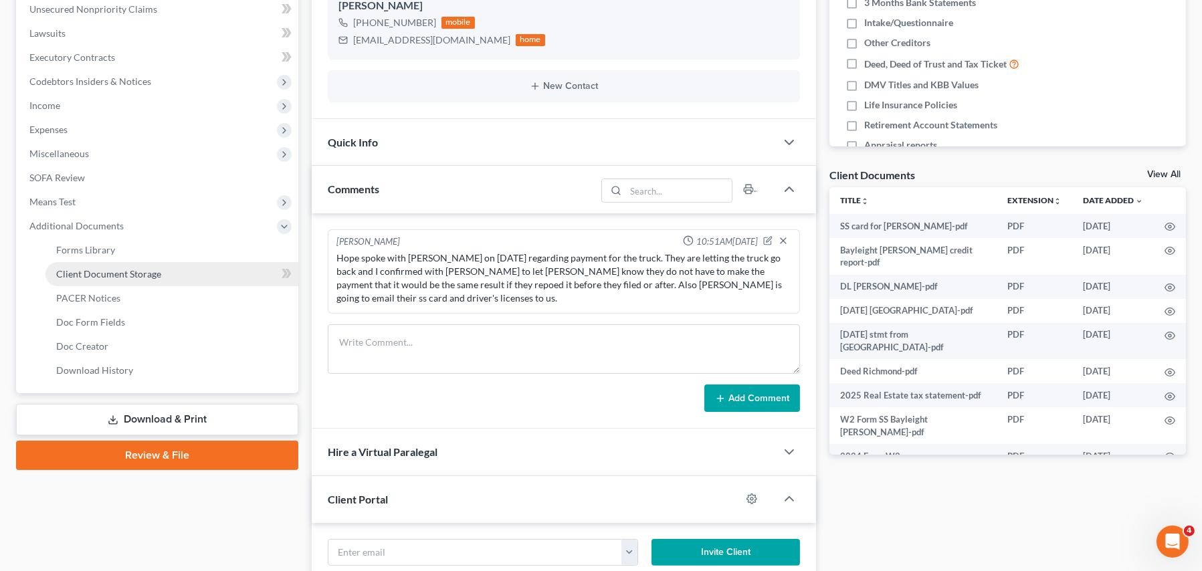
click at [120, 268] on span "Client Document Storage" at bounding box center [108, 273] width 105 height 11
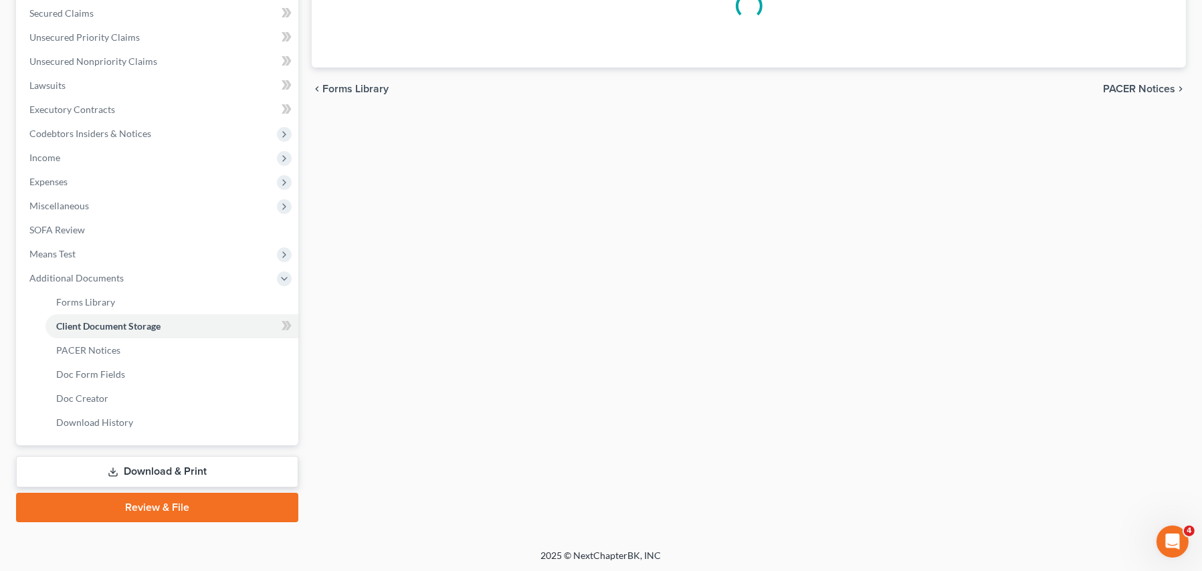
scroll to position [134, 0]
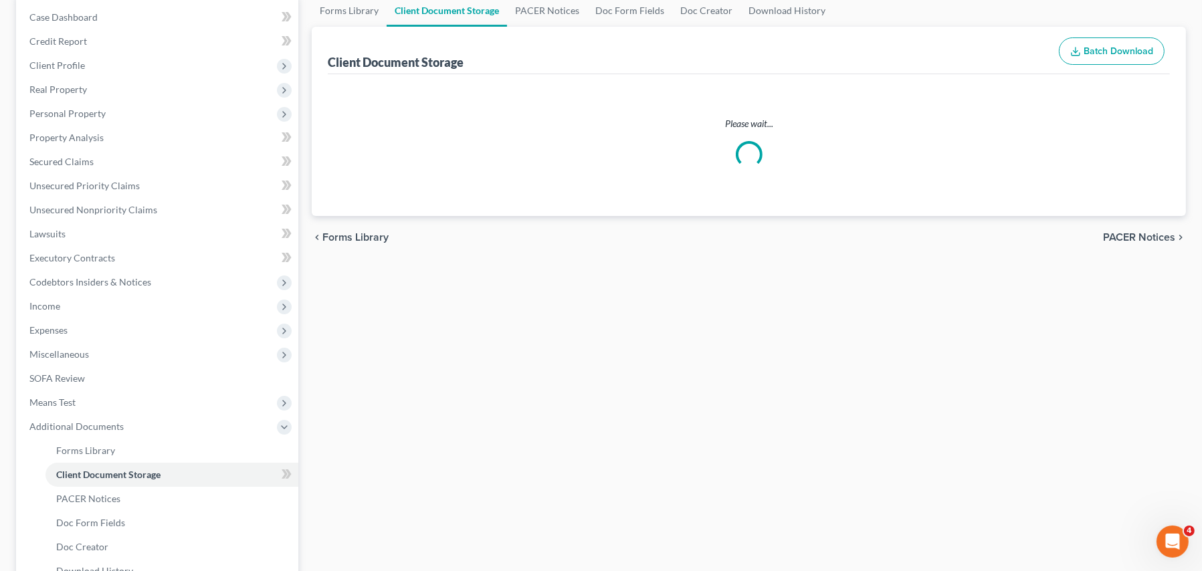
select select "0"
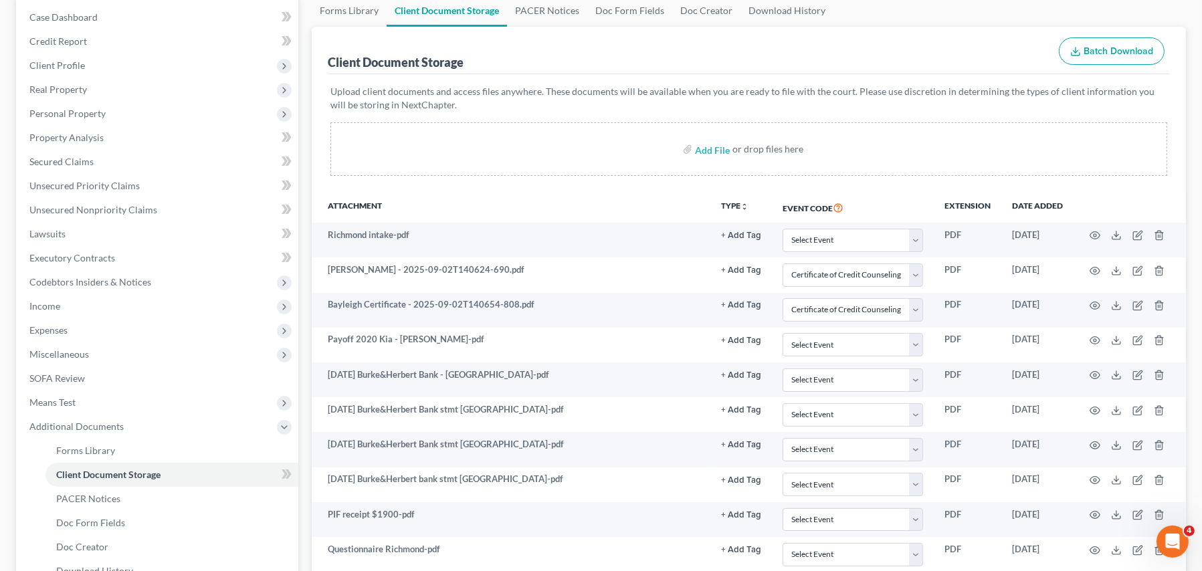
scroll to position [0, 0]
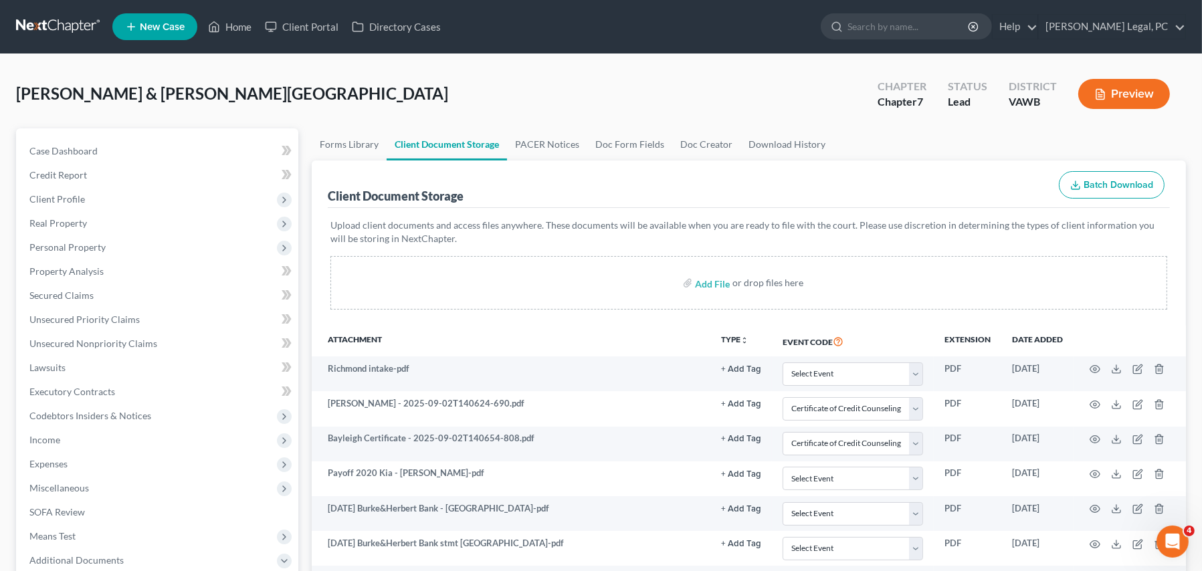
select select "0"
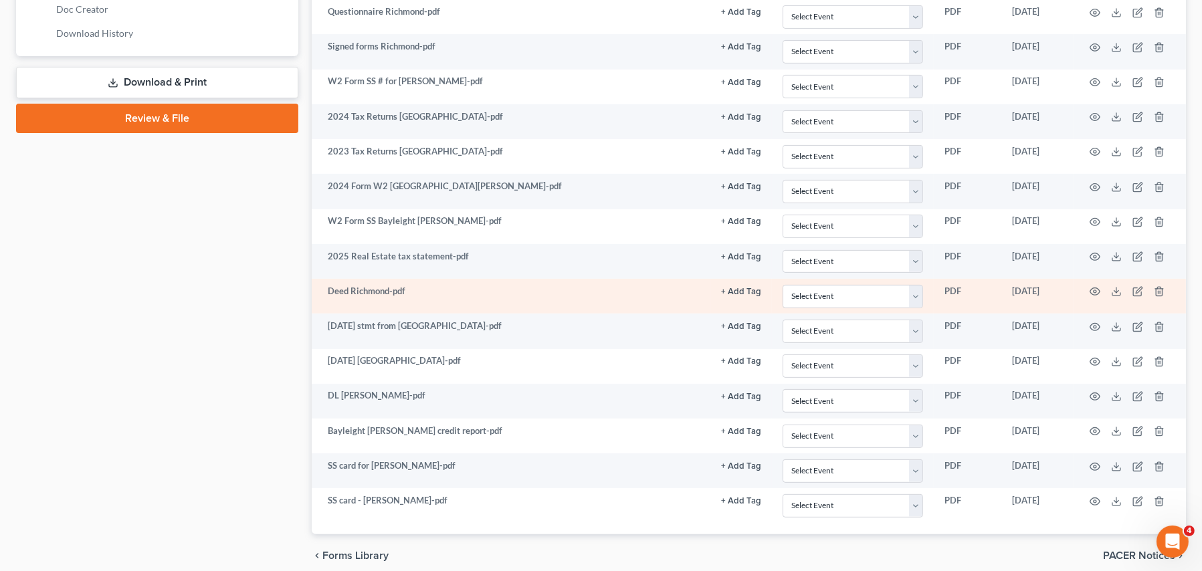
select select "0"
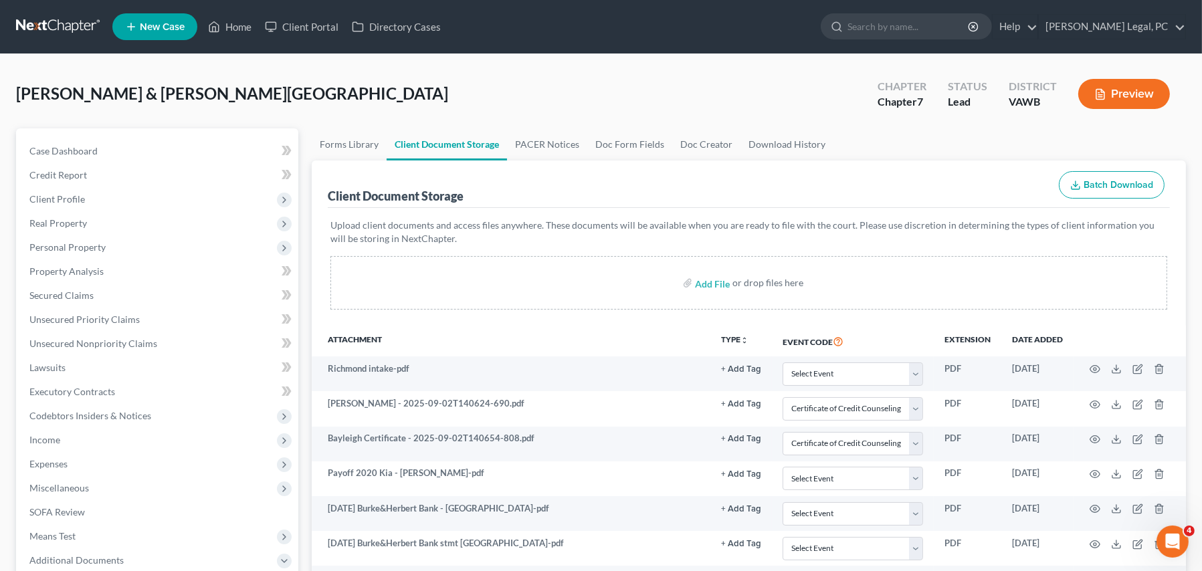
click at [50, 32] on link at bounding box center [59, 27] width 86 height 24
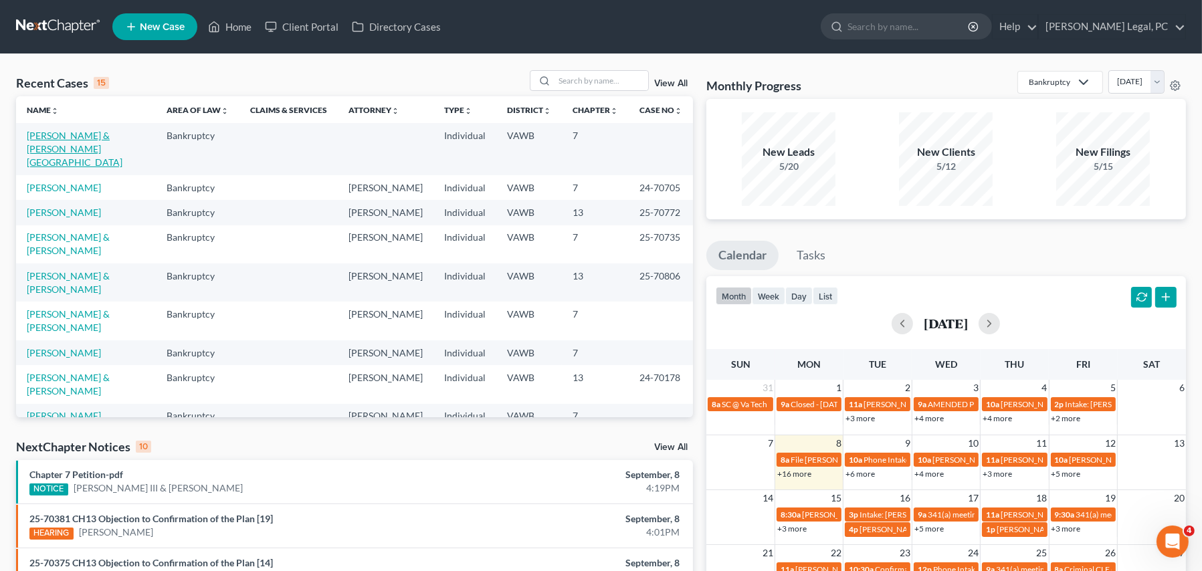
click at [106, 138] on link "[PERSON_NAME] & [PERSON_NAME][GEOGRAPHIC_DATA]" at bounding box center [75, 149] width 96 height 38
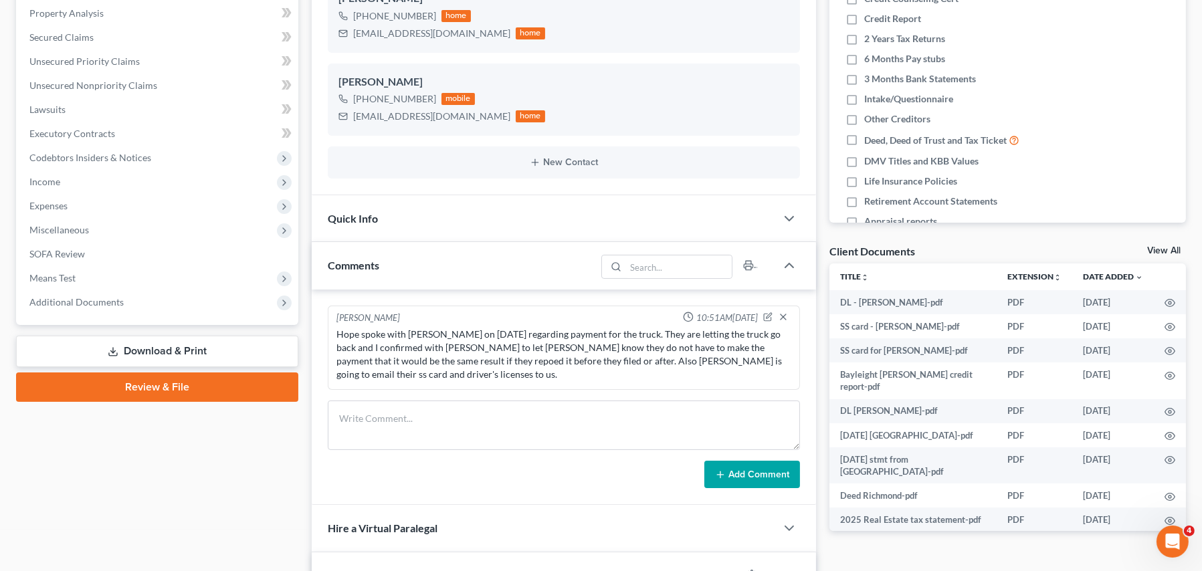
scroll to position [334, 0]
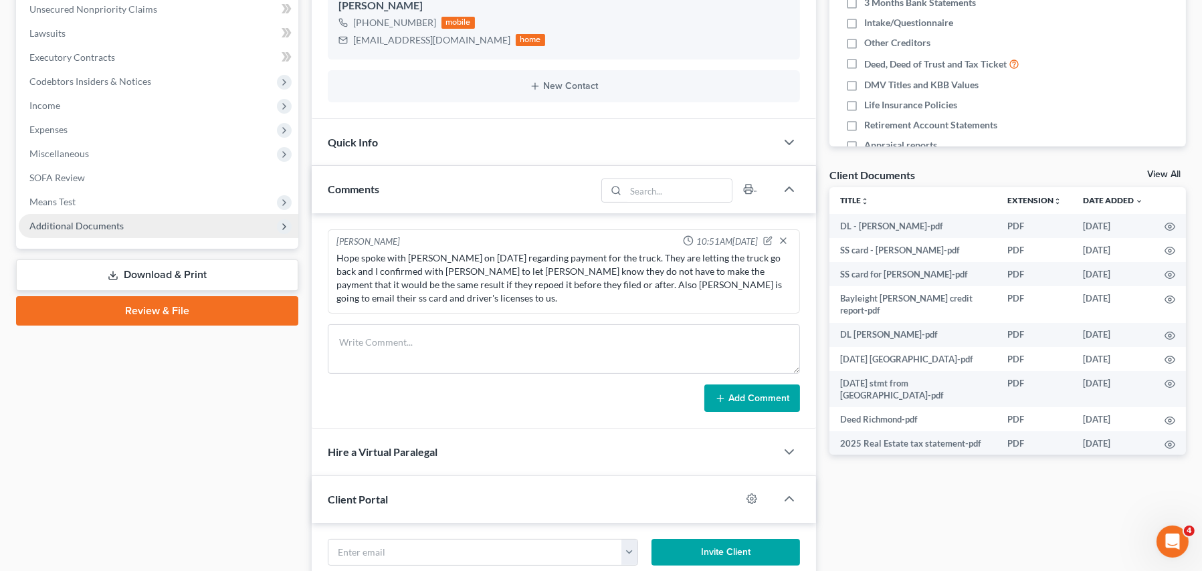
click at [81, 232] on span "Additional Documents" at bounding box center [159, 226] width 280 height 24
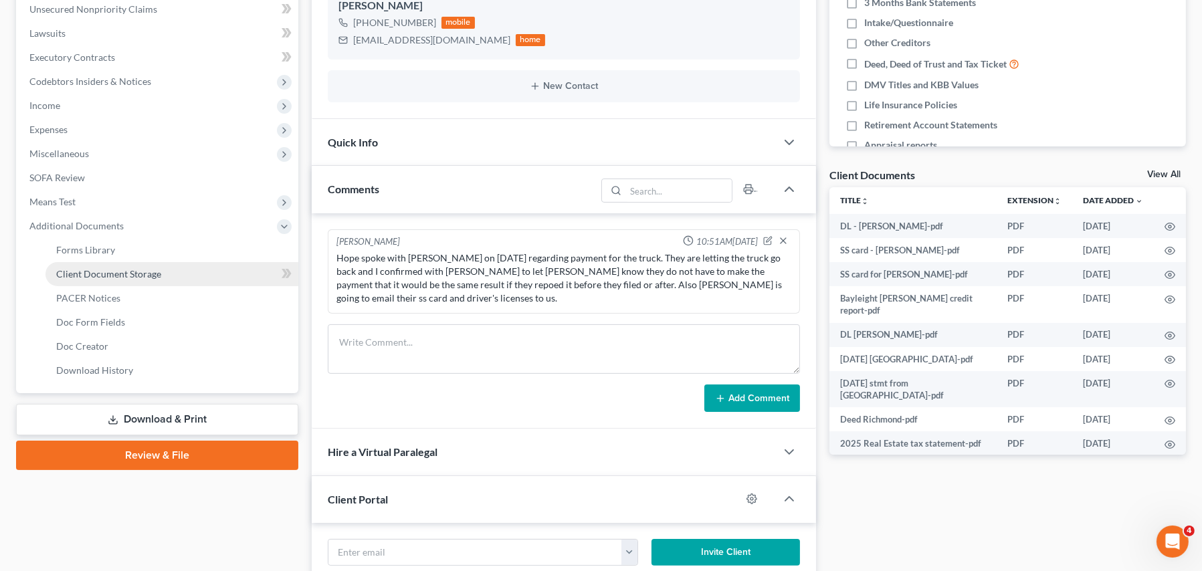
click at [124, 272] on span "Client Document Storage" at bounding box center [108, 273] width 105 height 11
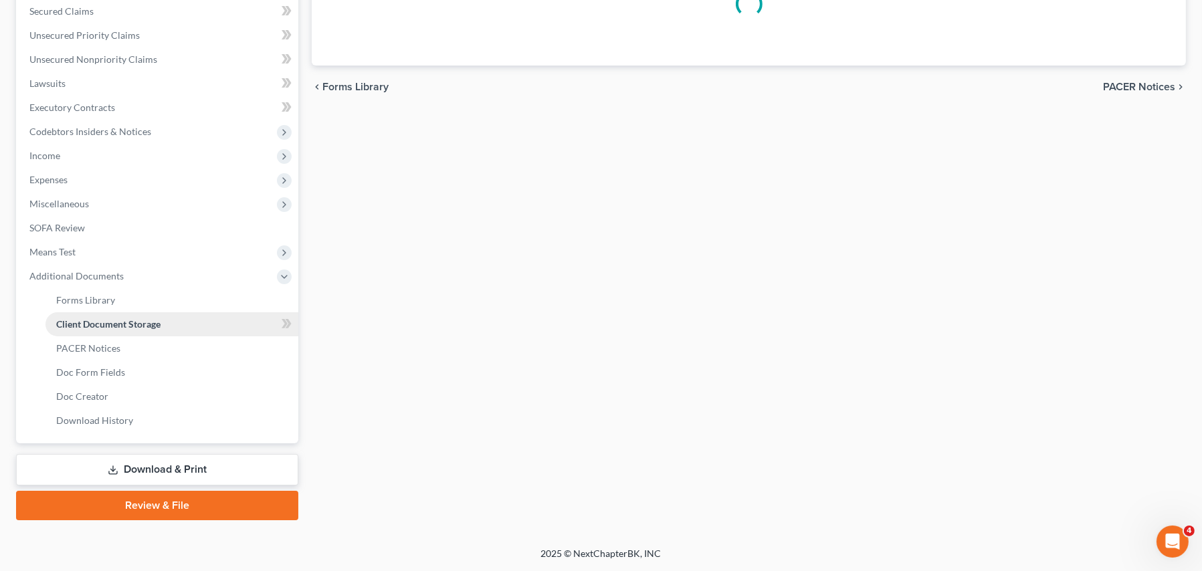
scroll to position [133, 0]
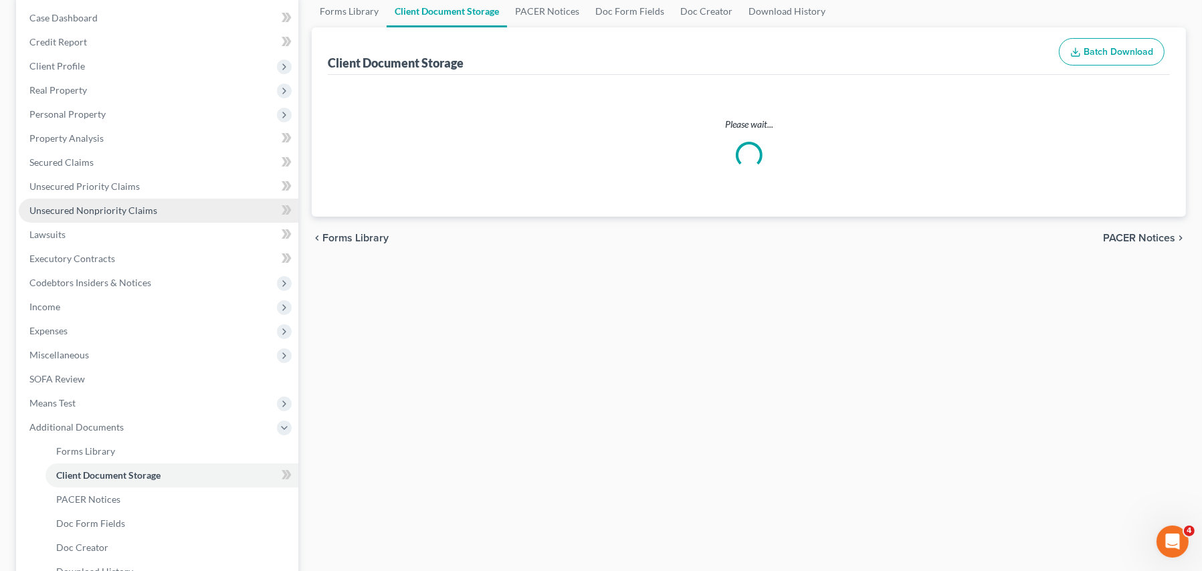
select select "0"
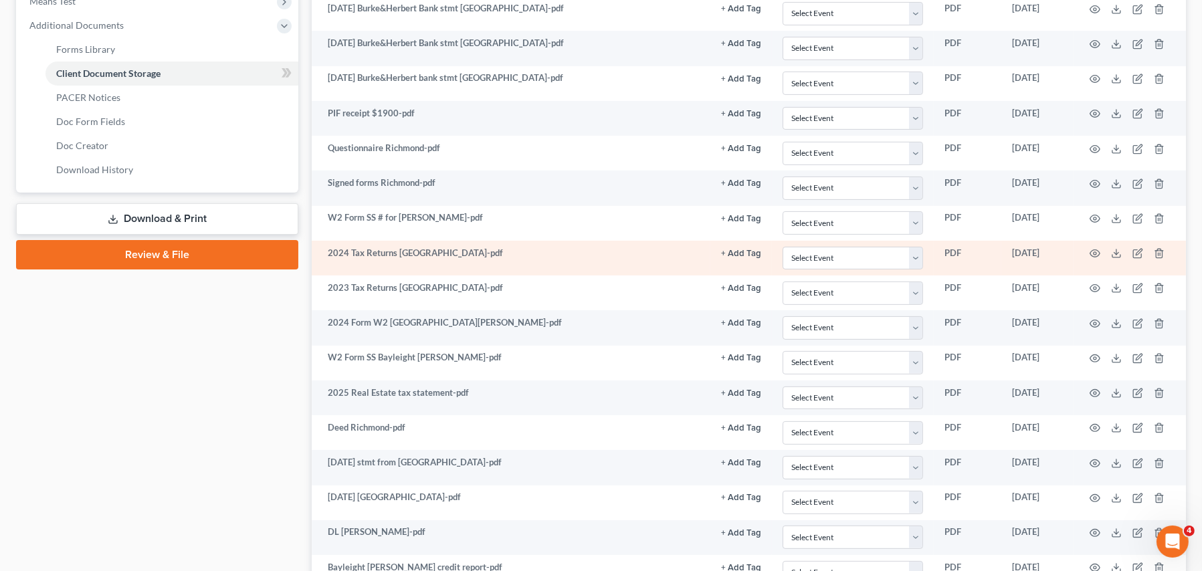
scroll to position [602, 0]
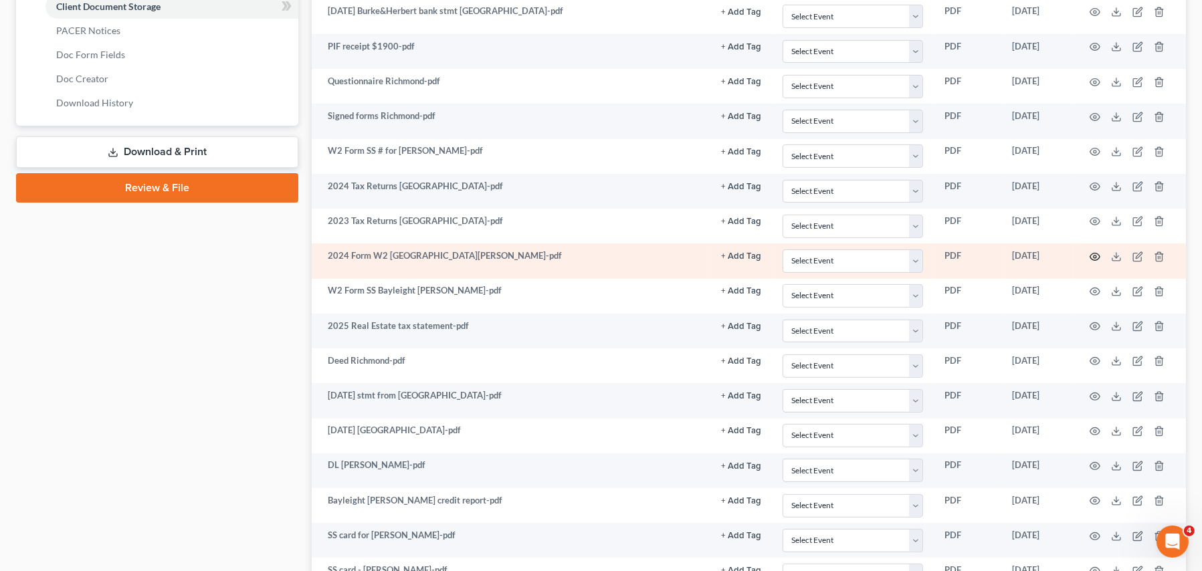
click at [1095, 255] on circle "button" at bounding box center [1095, 256] width 3 height 3
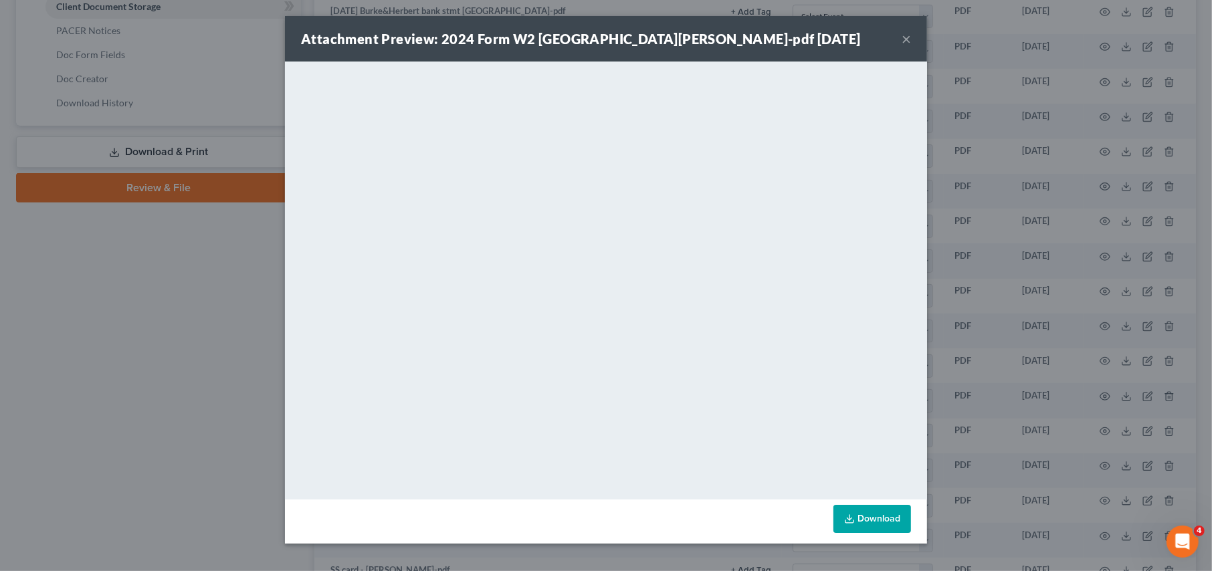
click at [909, 35] on button "×" at bounding box center [906, 39] width 9 height 16
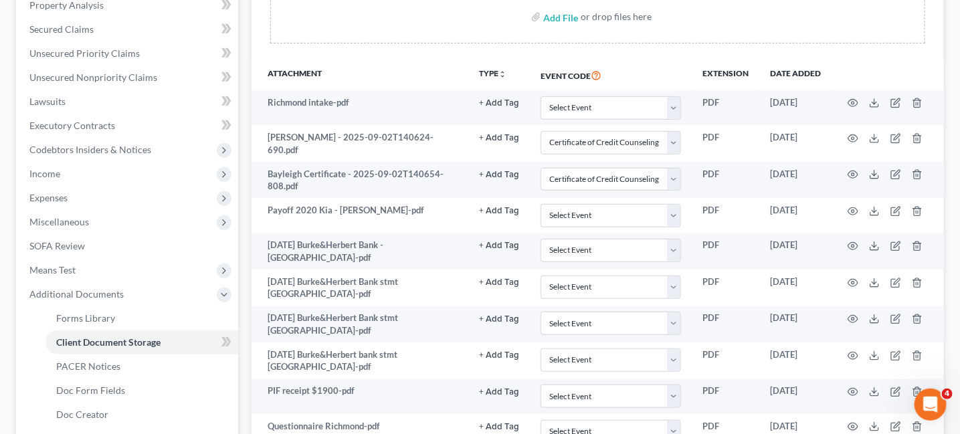
scroll to position [67, 0]
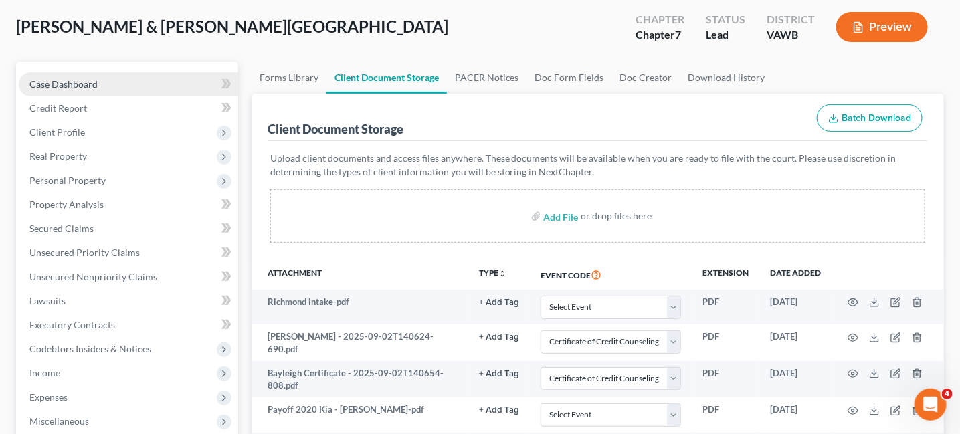
click at [48, 84] on span "Case Dashboard" at bounding box center [63, 83] width 68 height 11
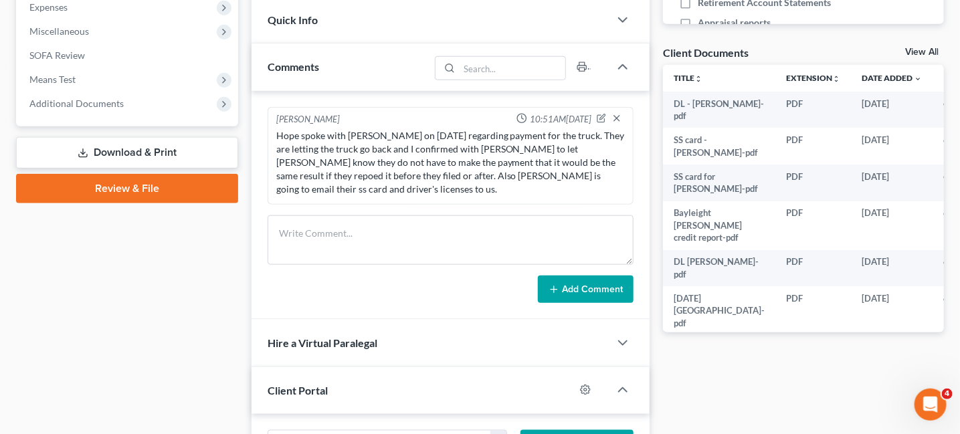
scroll to position [535, 0]
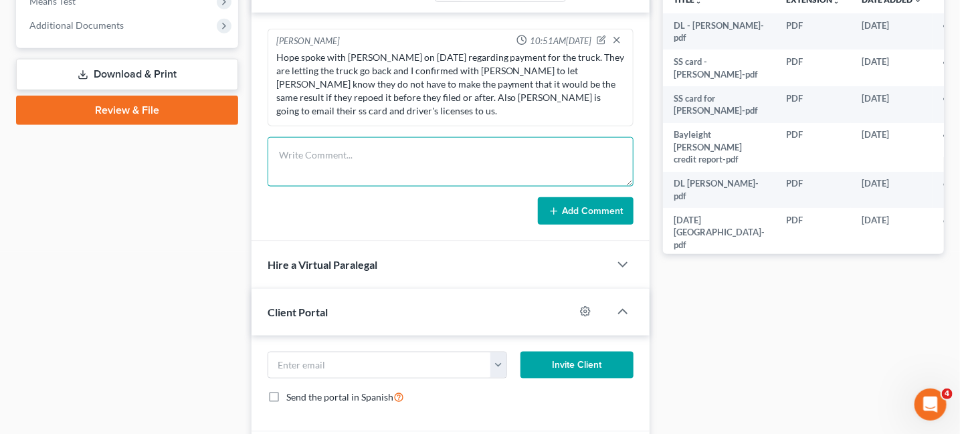
click at [323, 143] on textarea at bounding box center [451, 161] width 367 height 49
paste textarea "[PERSON_NAME] We will need six months paystubs from [PERSON_NAME]. I have recei…"
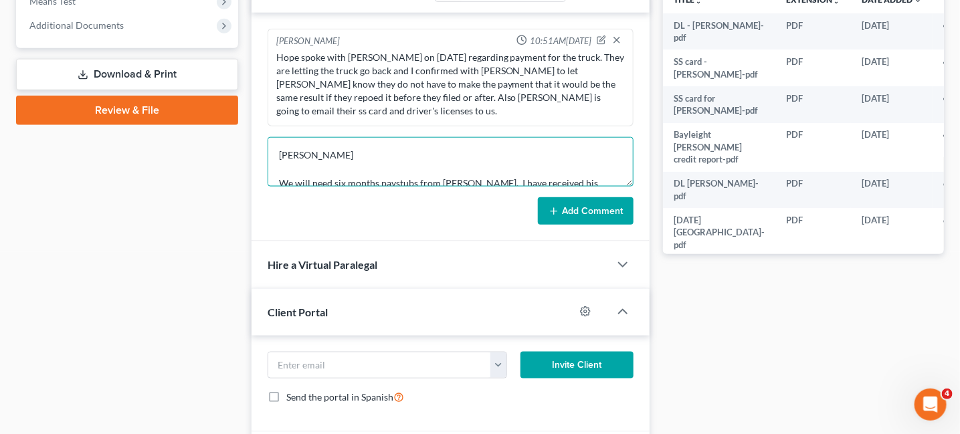
scroll to position [30, 0]
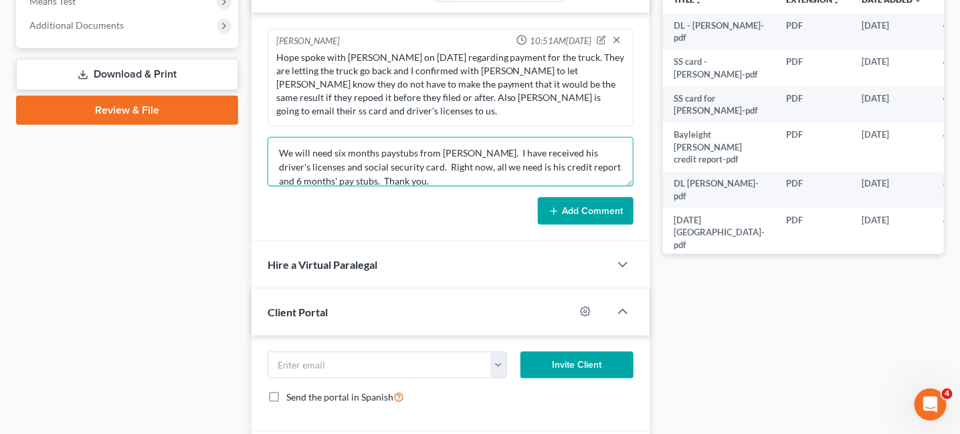
type textarea "[PERSON_NAME] We will need six months paystubs from [PERSON_NAME]. I have recei…"
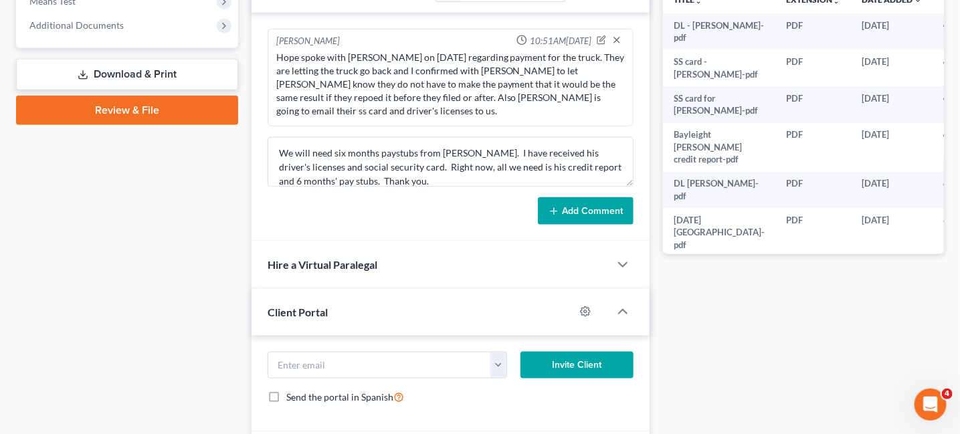
click at [599, 215] on button "Add Comment" at bounding box center [586, 211] width 96 height 28
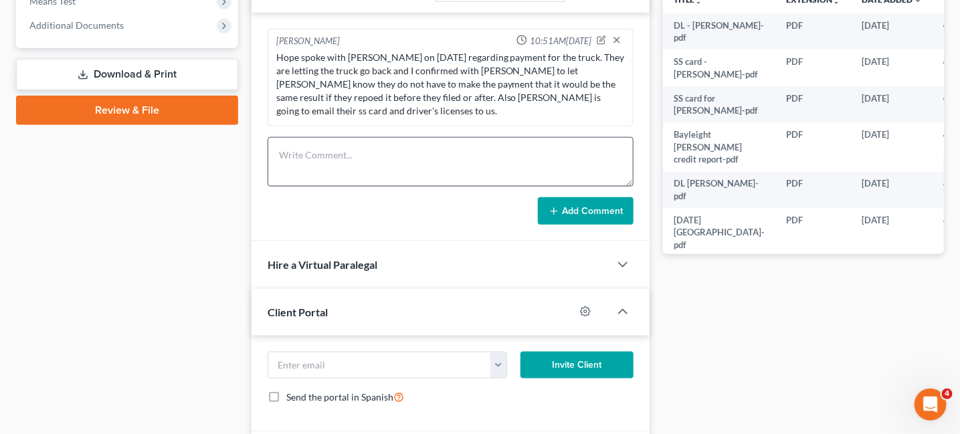
scroll to position [0, 0]
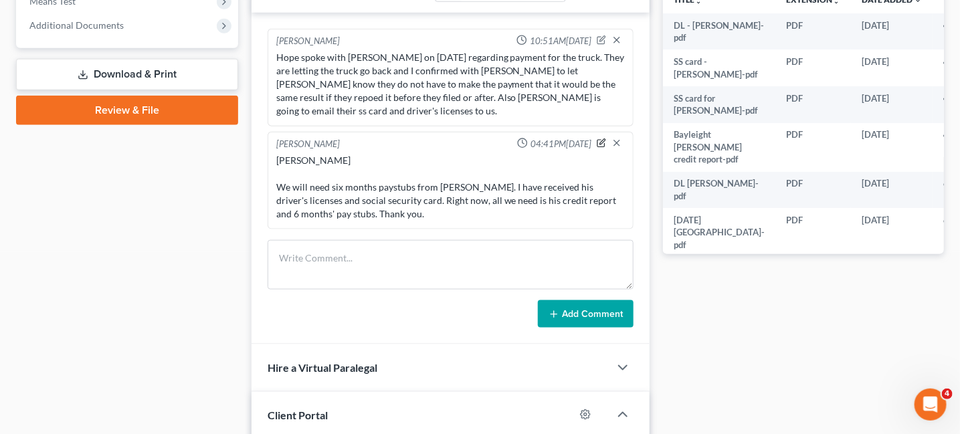
click at [601, 141] on icon "button" at bounding box center [602, 141] width 5 height 5
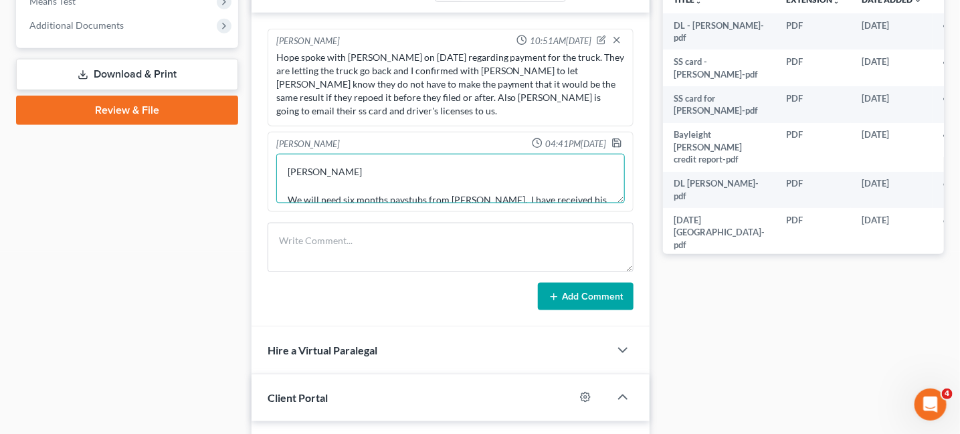
scroll to position [468, 0]
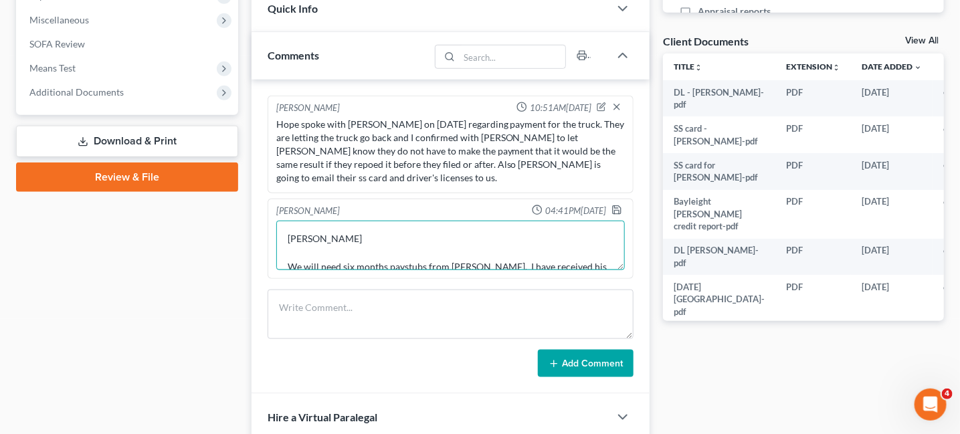
drag, startPoint x: 496, startPoint y: 187, endPoint x: 279, endPoint y: 215, distance: 218.5
click at [278, 218] on div "[PERSON_NAME] We will need six months paystubs from [PERSON_NAME]. I have recei…" at bounding box center [451, 245] width 354 height 55
paste textarea "[PERSON_NAME], Legal Assistant"
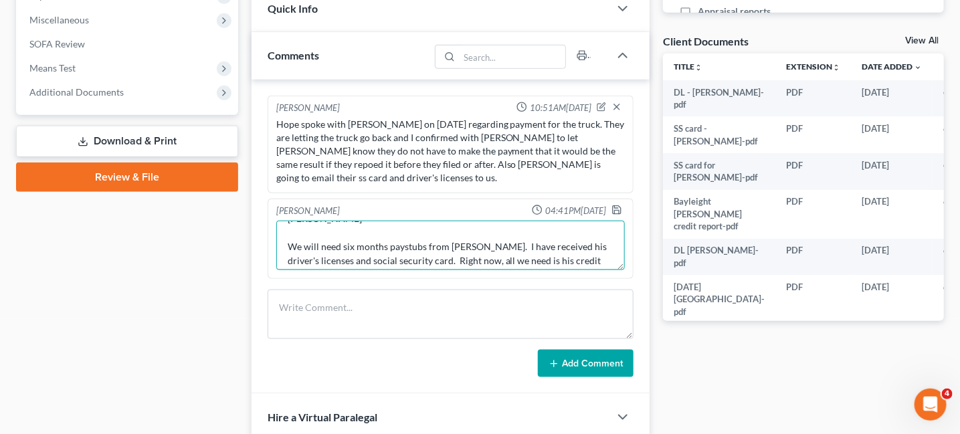
scroll to position [0, 0]
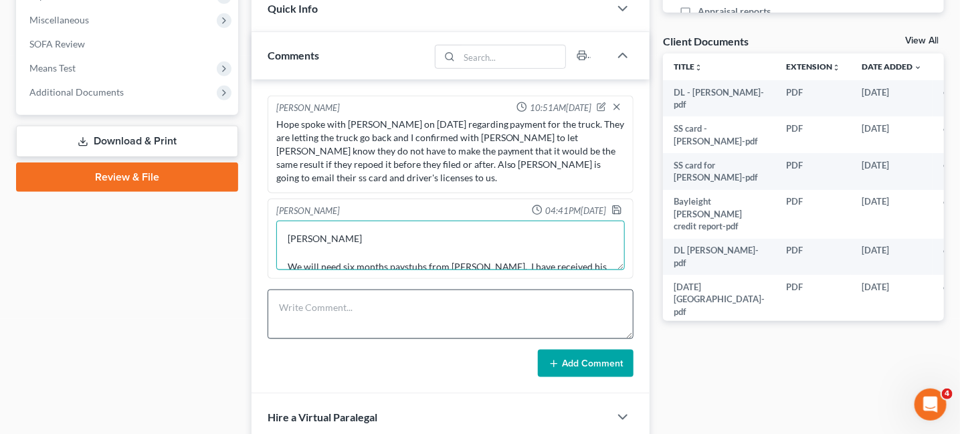
type textarea "[PERSON_NAME] We will need six months paystubs from [PERSON_NAME]. I have recei…"
click at [584, 322] on textarea at bounding box center [451, 314] width 367 height 49
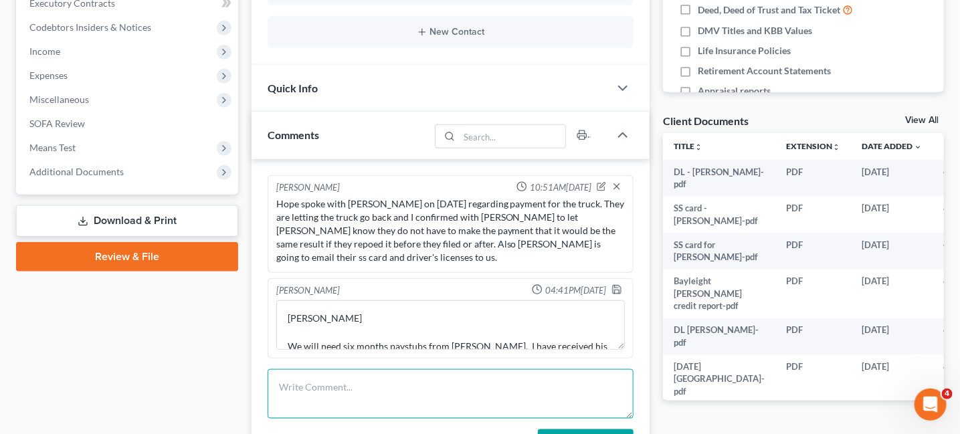
scroll to position [268, 0]
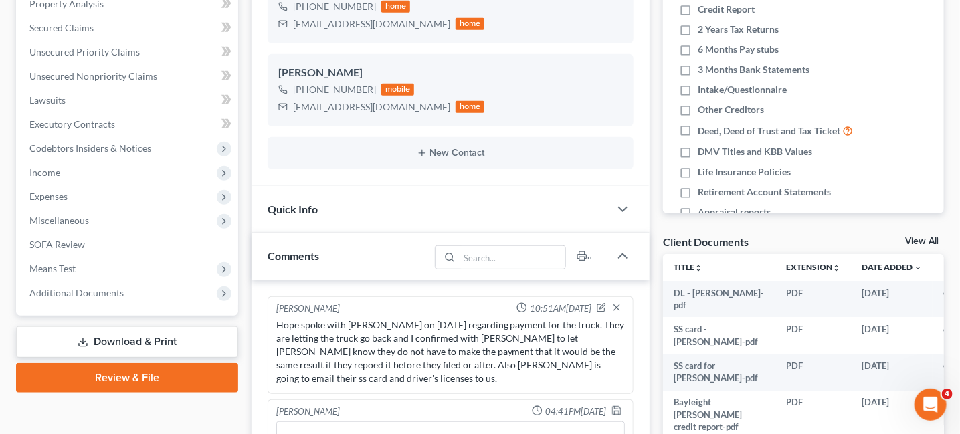
click at [524, 201] on div "Quick Info" at bounding box center [430, 209] width 358 height 46
